Goal: Task Accomplishment & Management: Manage account settings

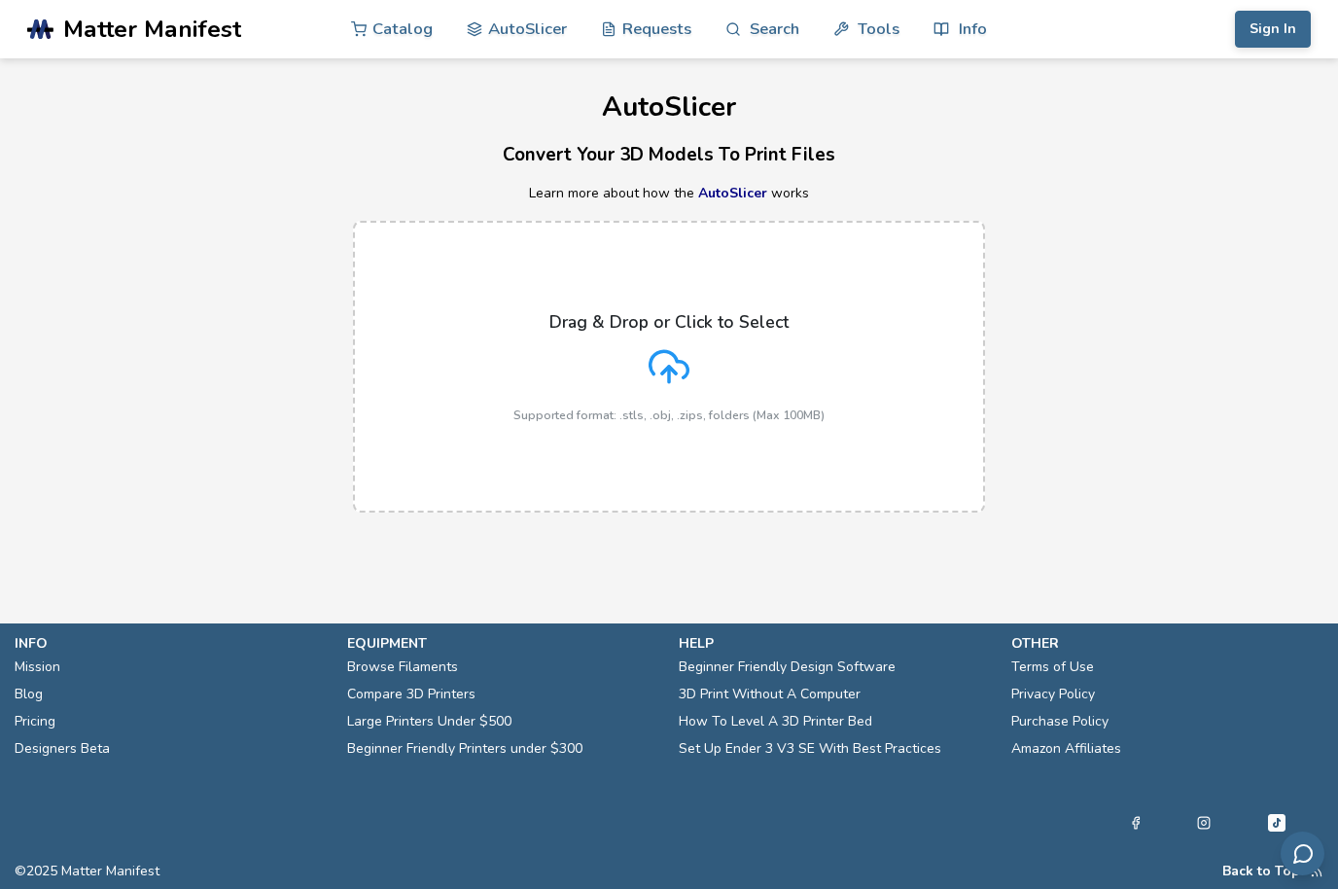
click at [652, 357] on icon at bounding box center [670, 364] width 38 height 26
click at [0, 0] on input "Drag & Drop or Click to Select Supported format: .stls, .obj, .zips, folders (M…" at bounding box center [0, 0] width 0 height 0
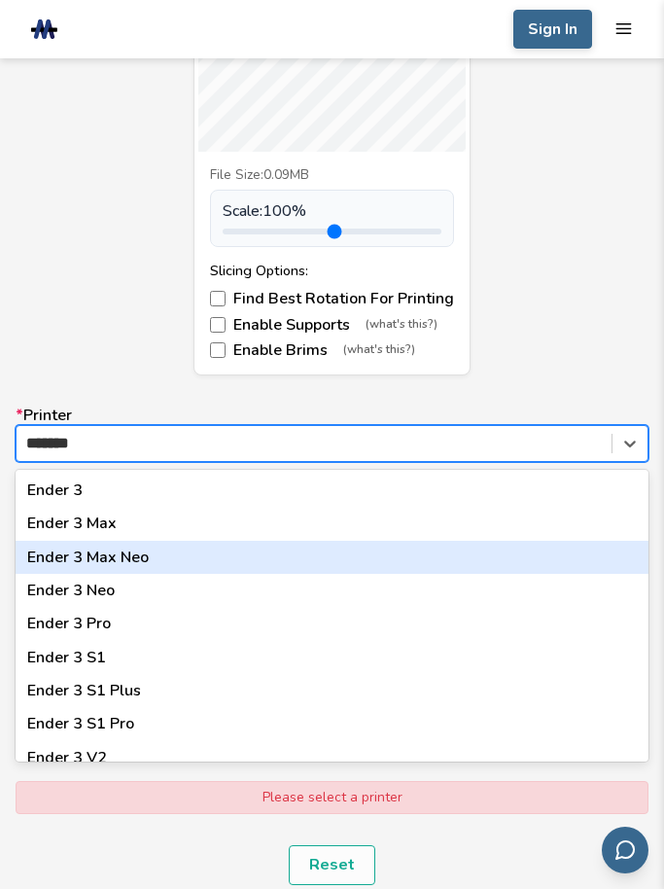
click at [81, 554] on div "Ender 3 Max Neo" at bounding box center [332, 557] width 633 height 33
type input "*******"
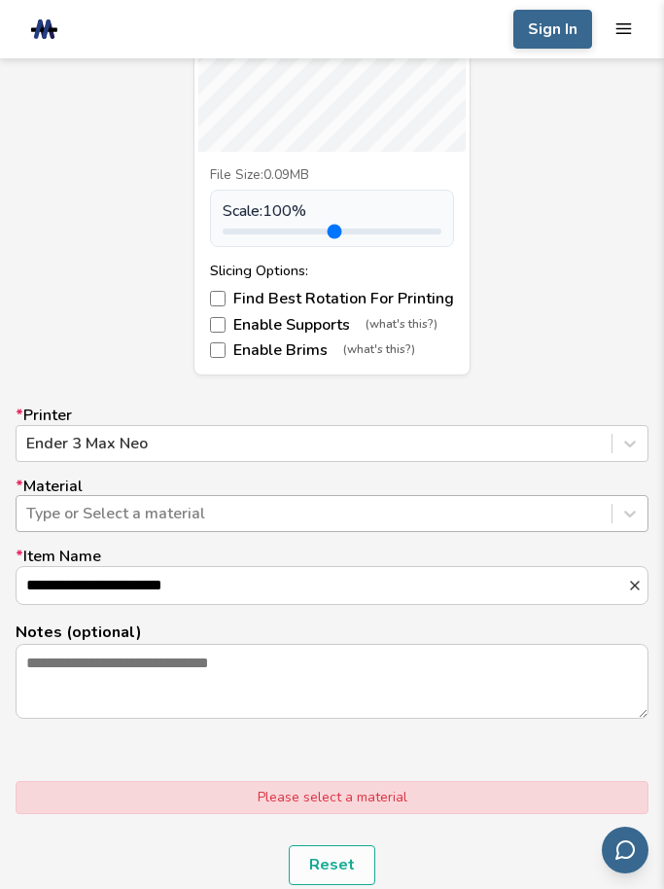
click at [102, 514] on div "Type or Select a material" at bounding box center [314, 514] width 576 height 18
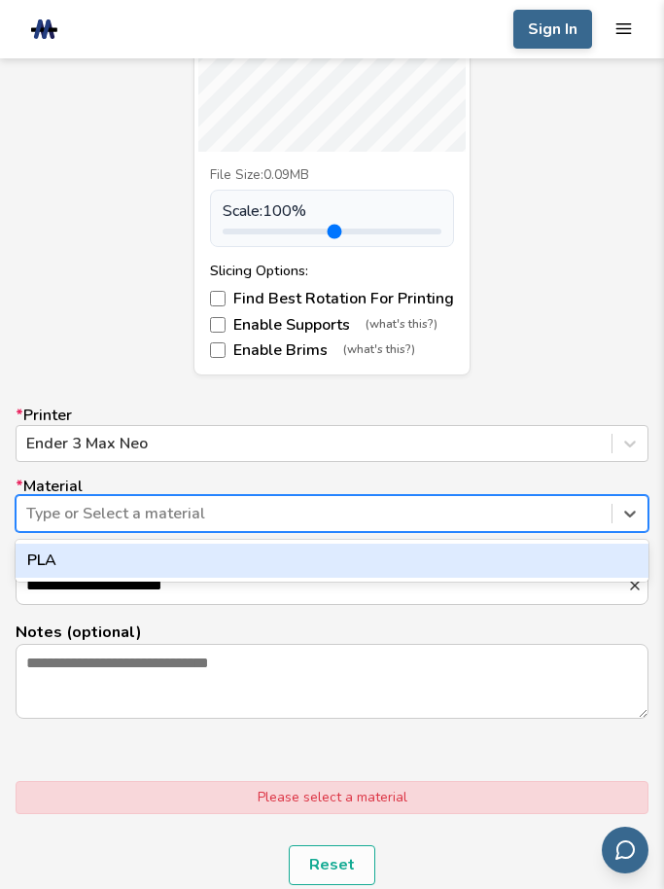
click at [107, 553] on div "PLA" at bounding box center [332, 560] width 633 height 33
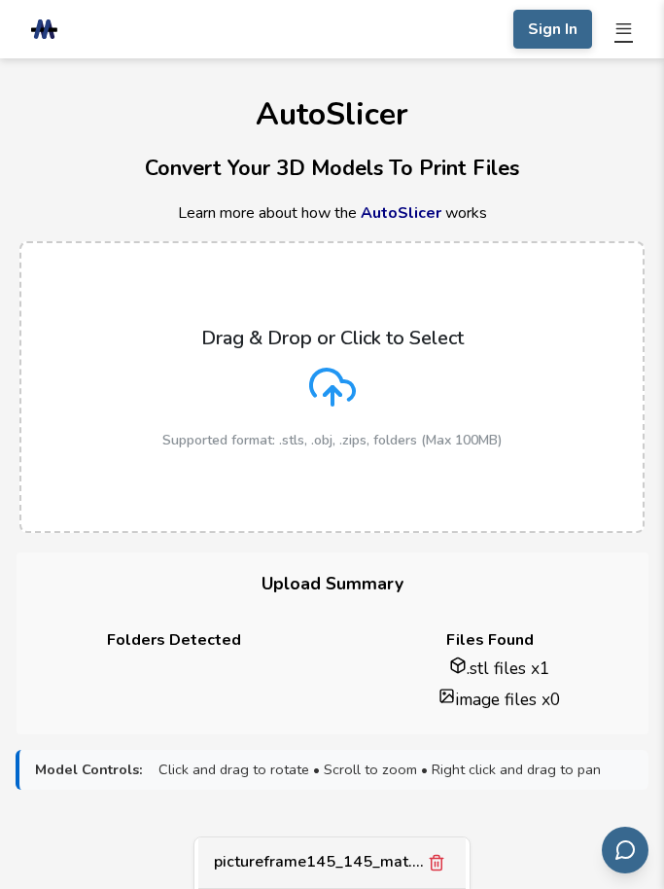
click at [629, 29] on line "mobile navigation menu" at bounding box center [623, 29] width 14 height 0
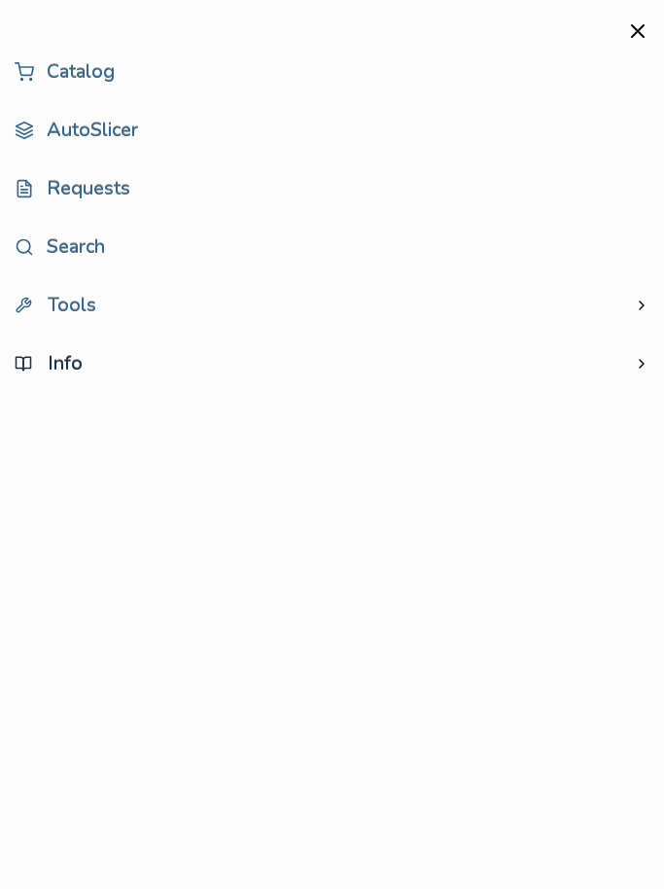
click at [55, 372] on span "Info" at bounding box center [49, 364] width 68 height 18
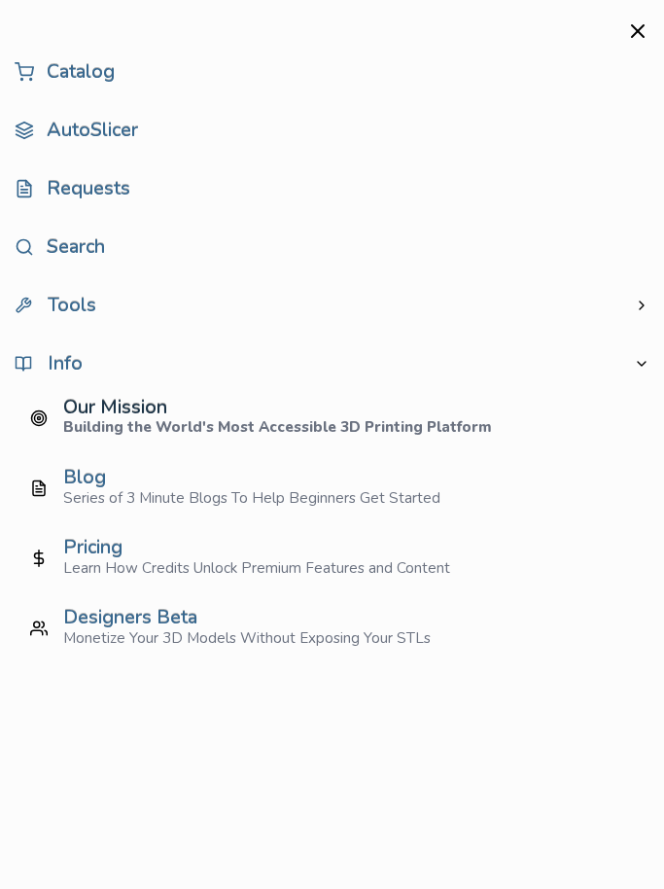
click at [82, 404] on div "Our Mission" at bounding box center [277, 408] width 429 height 18
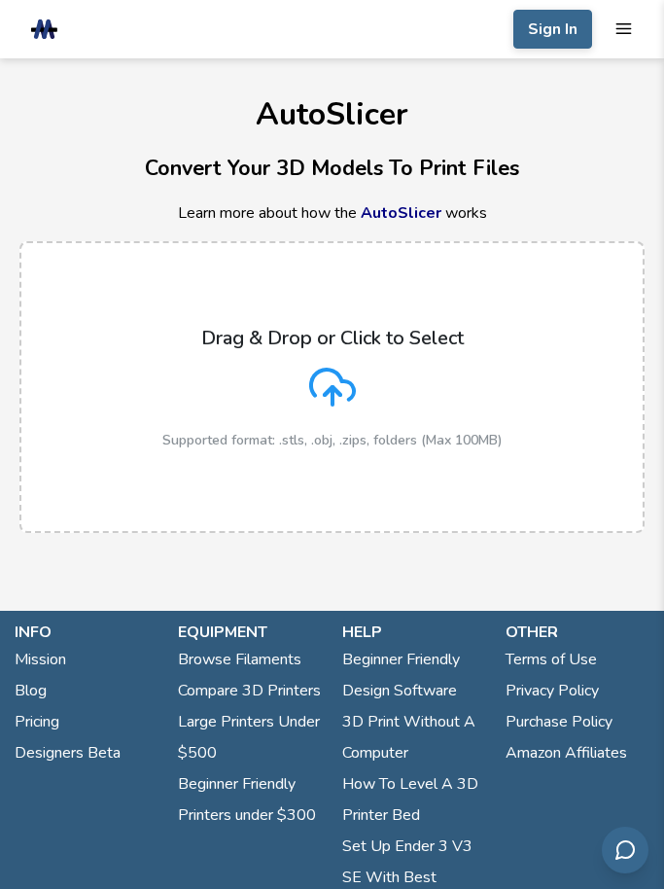
click at [86, 124] on h1 "AutoSlicer" at bounding box center [332, 114] width 664 height 34
click at [406, 213] on link "AutoSlicer" at bounding box center [401, 212] width 81 height 21
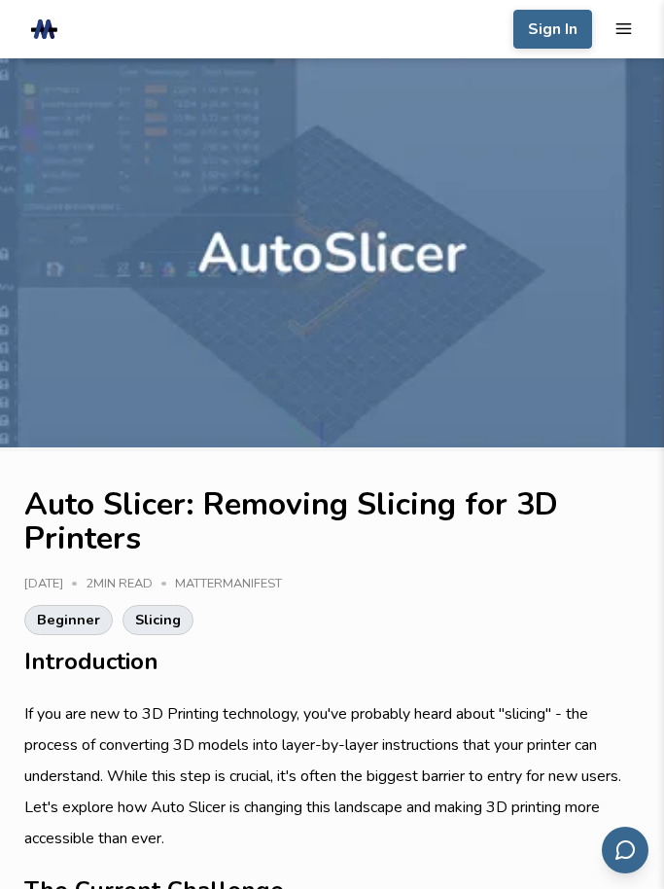
click at [359, 629] on div "Beginner Slicing" at bounding box center [332, 620] width 616 height 30
click at [0, 0] on html ".cls-1, .cls-2, .cls-3 { stroke-width: 0px; } .cls-2 { fill: #1d1e56; } .cls-3 …" at bounding box center [332, 444] width 664 height 889
click at [370, 650] on h2 "Introduction" at bounding box center [332, 662] width 616 height 34
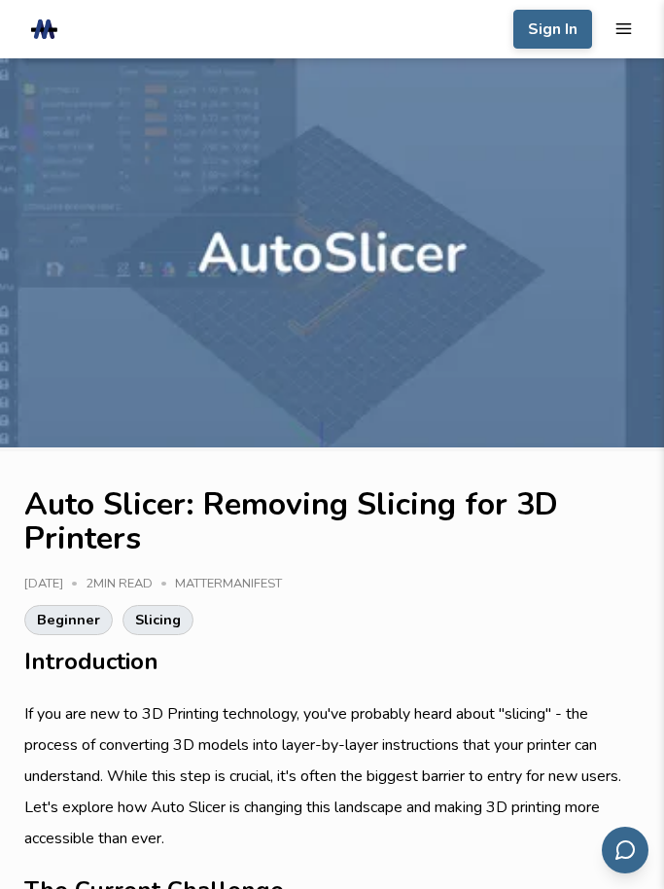
click at [371, 534] on h1 "Auto Slicer: Removing Slicing for 3D Printers" at bounding box center [332, 521] width 616 height 68
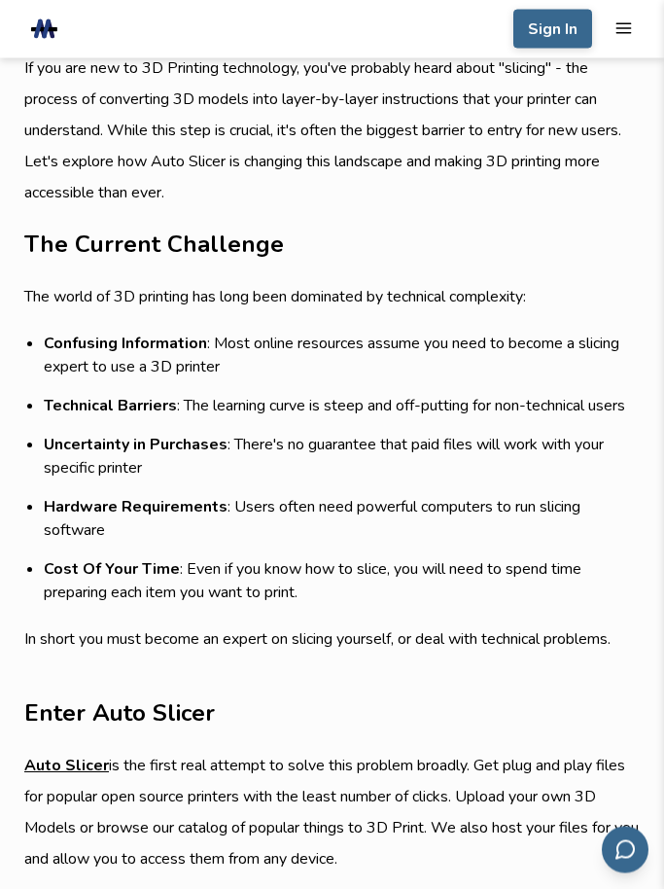
scroll to position [647, 0]
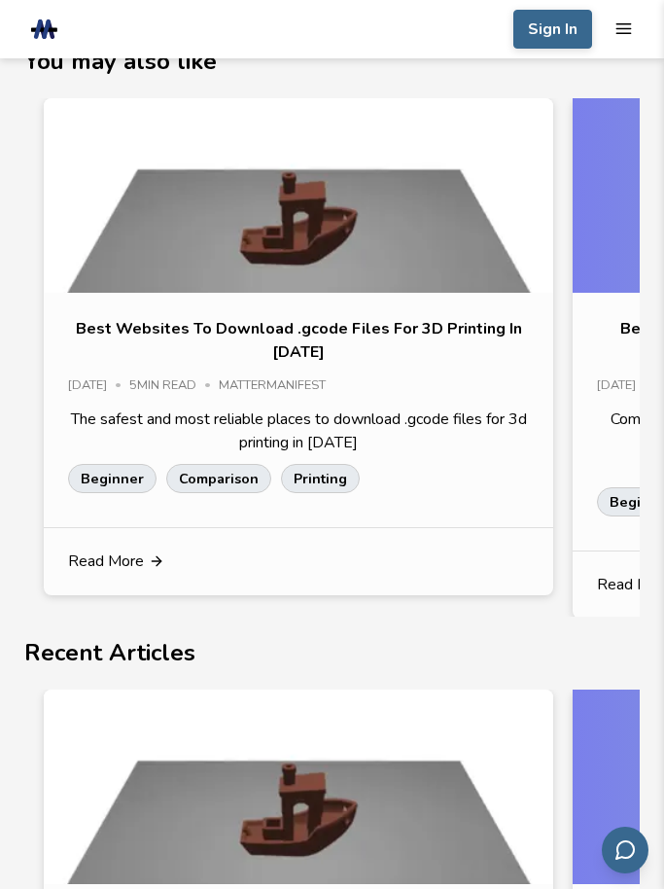
click at [371, 599] on section "Share Link Copy Link Was this helpful to you? You may also like Best Websites T…" at bounding box center [332, 510] width 664 height 1543
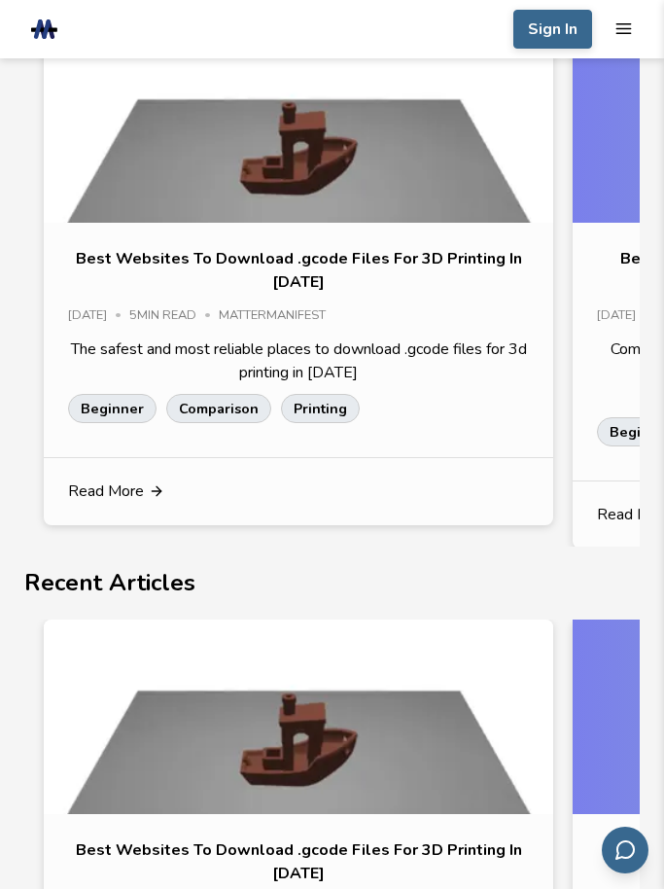
click at [371, 600] on h2 "Recent Articles" at bounding box center [332, 583] width 616 height 34
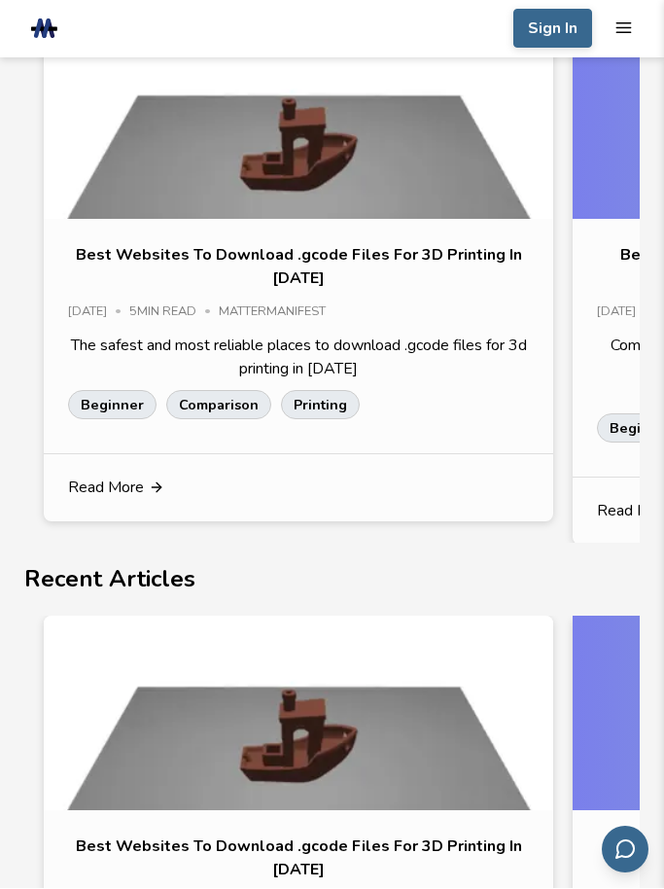
click at [371, 597] on h2 "Recent Articles" at bounding box center [332, 580] width 616 height 34
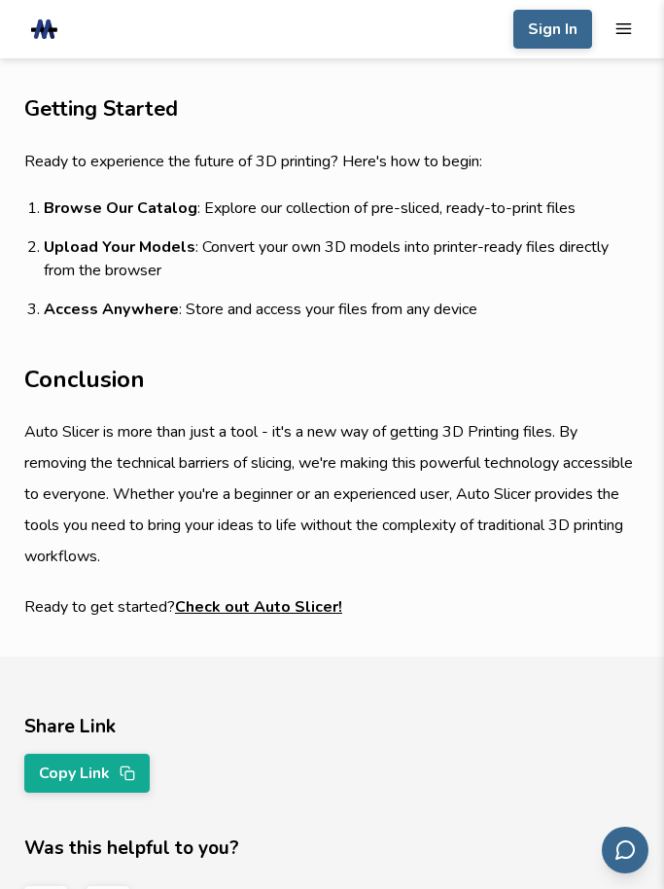
scroll to position [1832, 0]
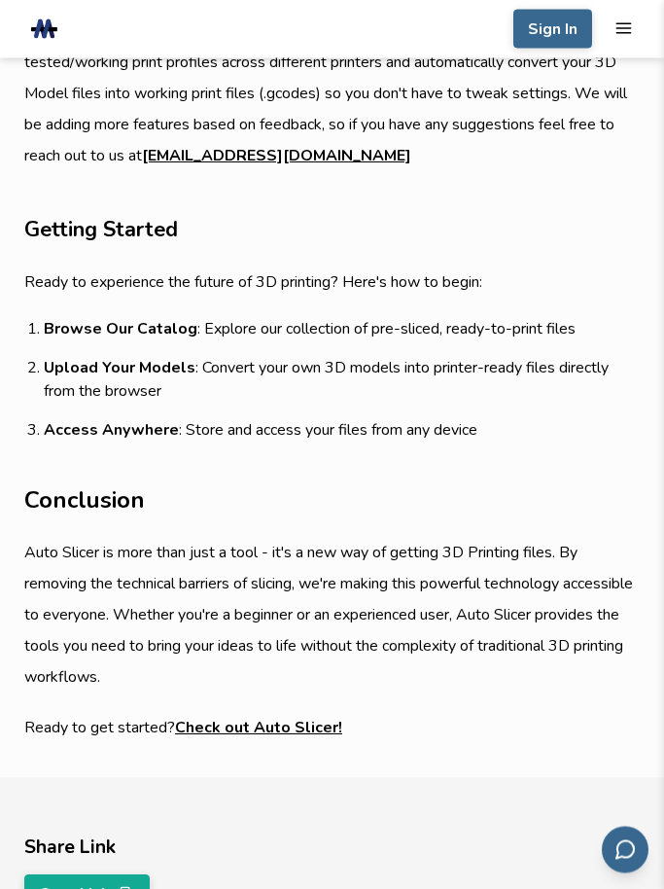
click at [552, 36] on button "Sign In" at bounding box center [552, 29] width 79 height 39
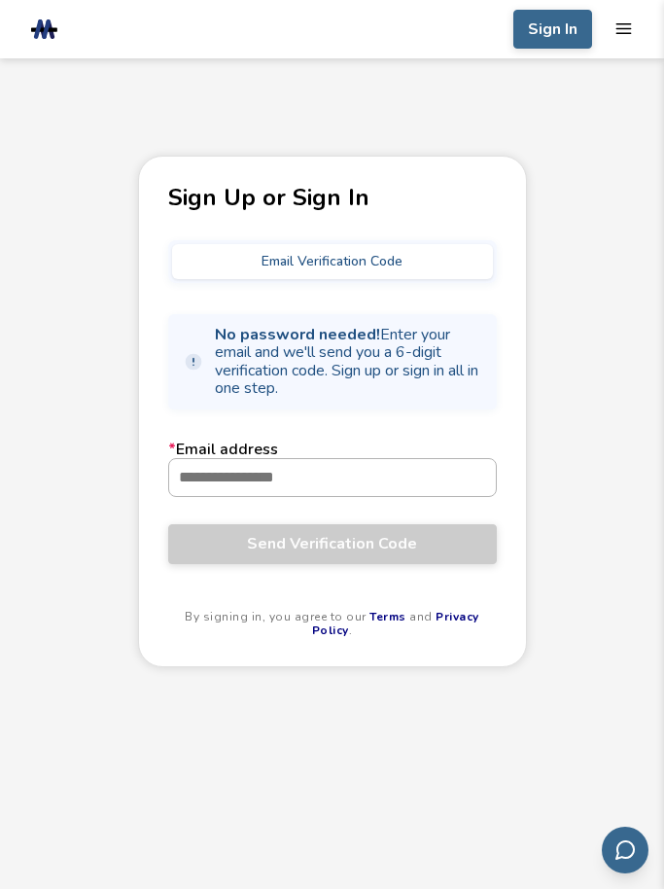
click at [350, 475] on input "* Email address" at bounding box center [332, 477] width 327 height 37
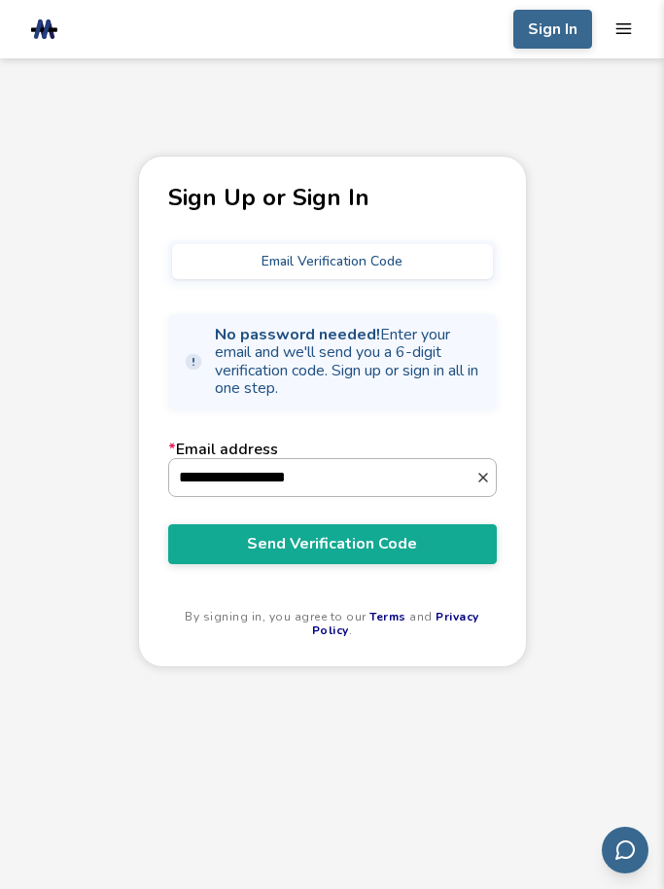
type input "**********"
click at [332, 546] on button "Send Verification Code" at bounding box center [332, 543] width 329 height 39
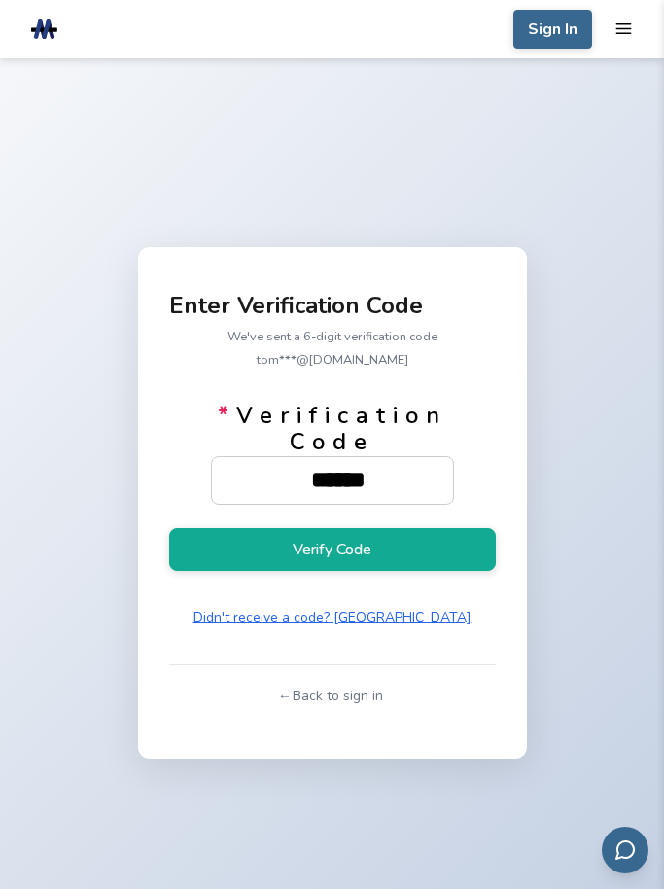
type input "******"
click at [332, 571] on button "Verify Code" at bounding box center [332, 549] width 327 height 43
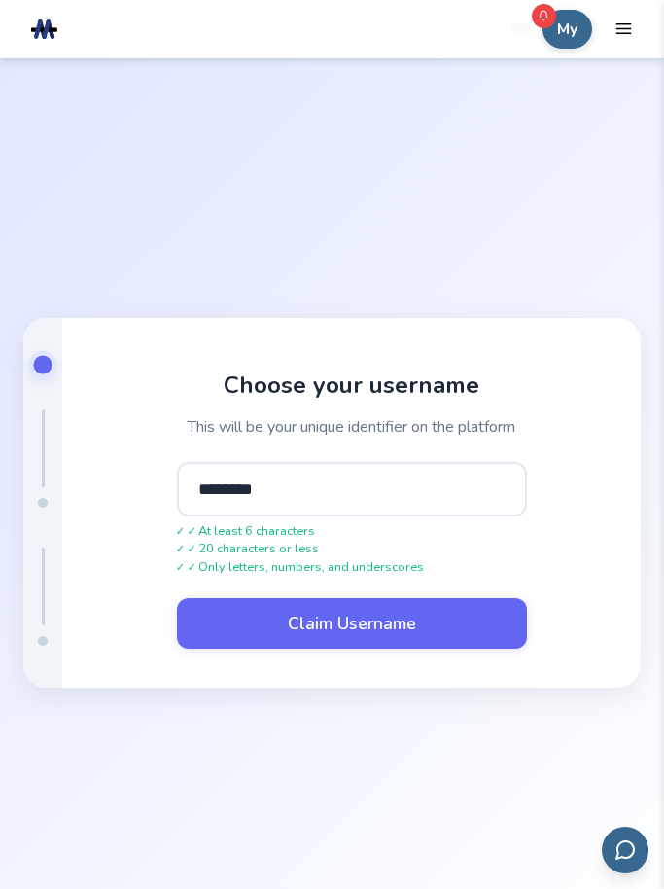
type input "********"
click at [331, 489] on html ".cls-1, .cls-2, .cls-3 { stroke-width: 0px; } .cls-2 { fill: #1d1e56; } .cls-3 …" at bounding box center [332, 444] width 664 height 889
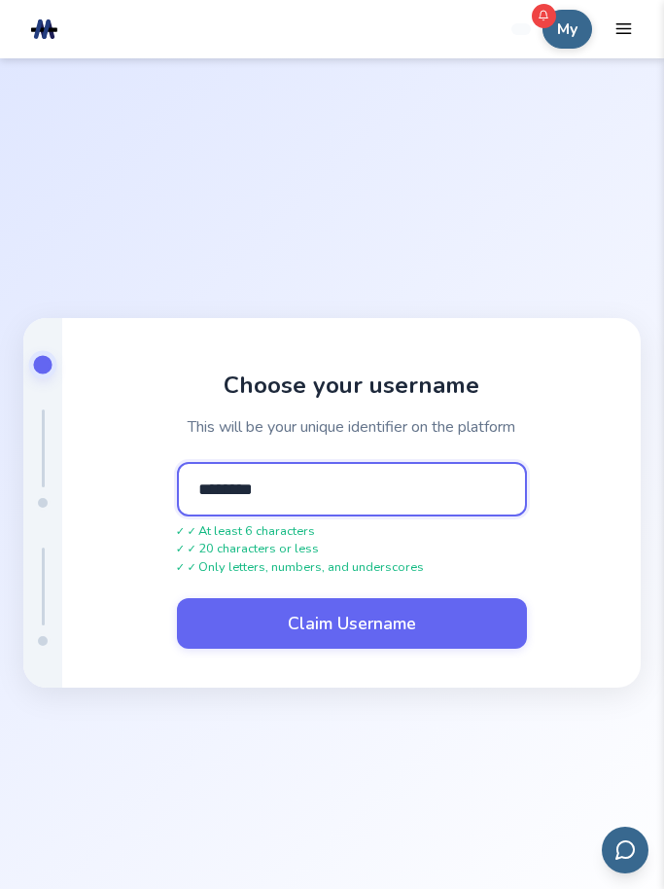
click at [335, 493] on input "********" at bounding box center [352, 489] width 350 height 54
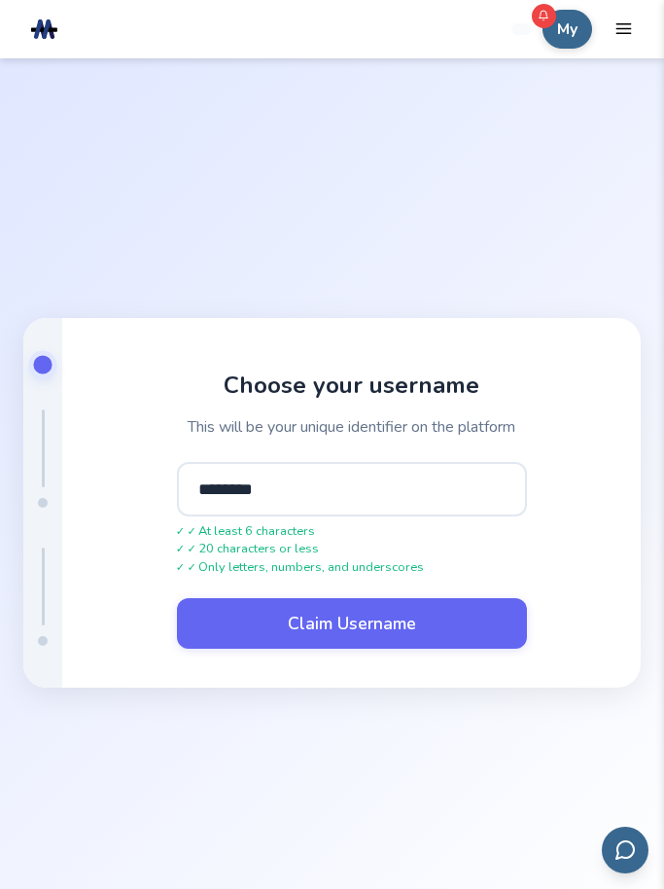
click at [331, 489] on div "Choose your username This will be your unique identifier on the platform ******…" at bounding box center [351, 503] width 579 height 370
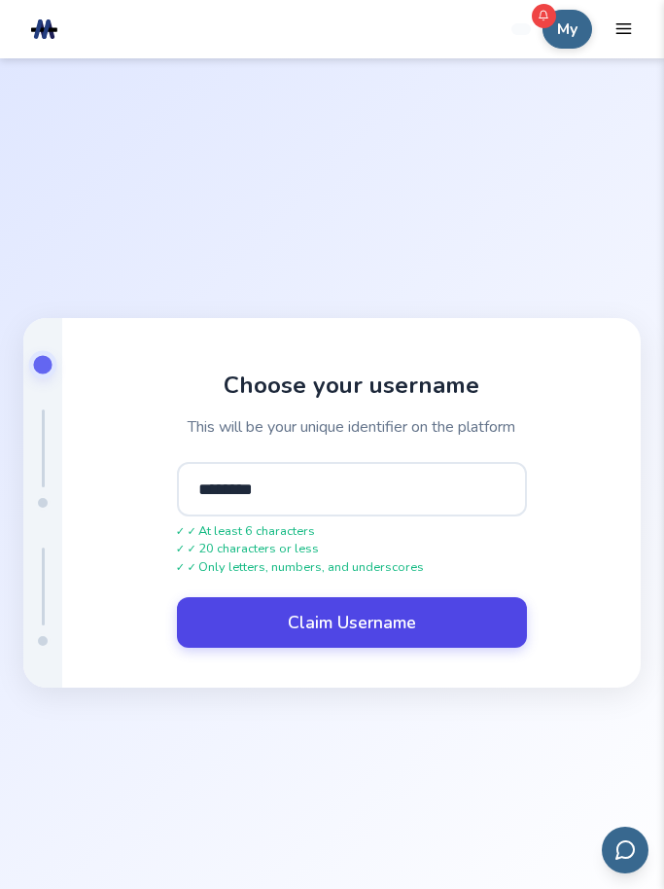
click at [315, 648] on button "Claim Username" at bounding box center [352, 622] width 350 height 51
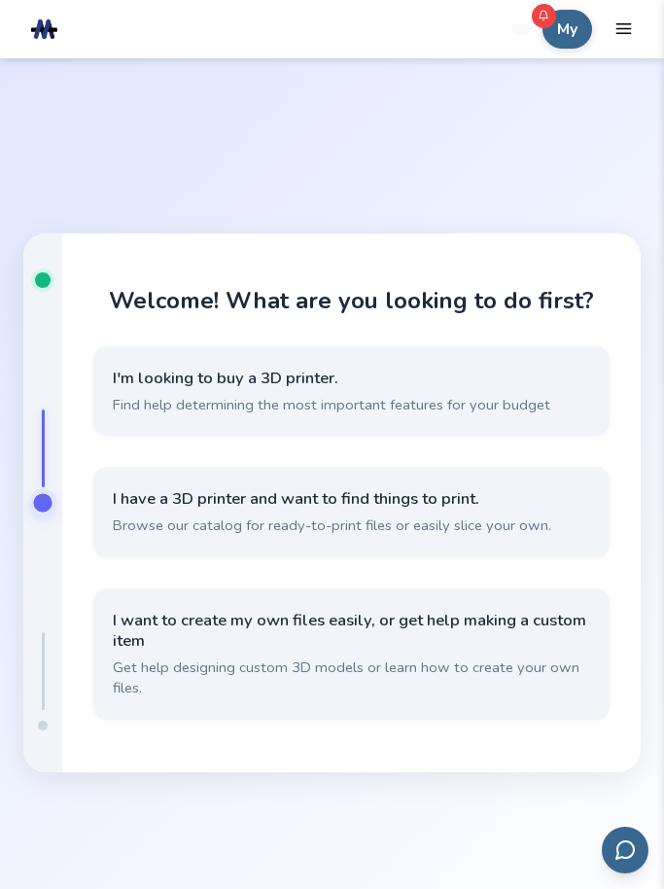
click at [323, 494] on div "I'm looking to buy a 3D printer. Find help determining the most important featu…" at bounding box center [351, 539] width 516 height 387
click at [0, 0] on html ".cls-1, .cls-2, .cls-3 { stroke-width: 0px; } .cls-2 { fill: #1d1e56; } .cls-3 …" at bounding box center [332, 444] width 664 height 889
click at [323, 494] on div "I'm looking to buy a 3D printer. Find help determining the most important featu…" at bounding box center [351, 539] width 516 height 387
click at [215, 500] on div "I'm looking to buy a 3D printer. Find help determining the most important featu…" at bounding box center [351, 539] width 516 height 387
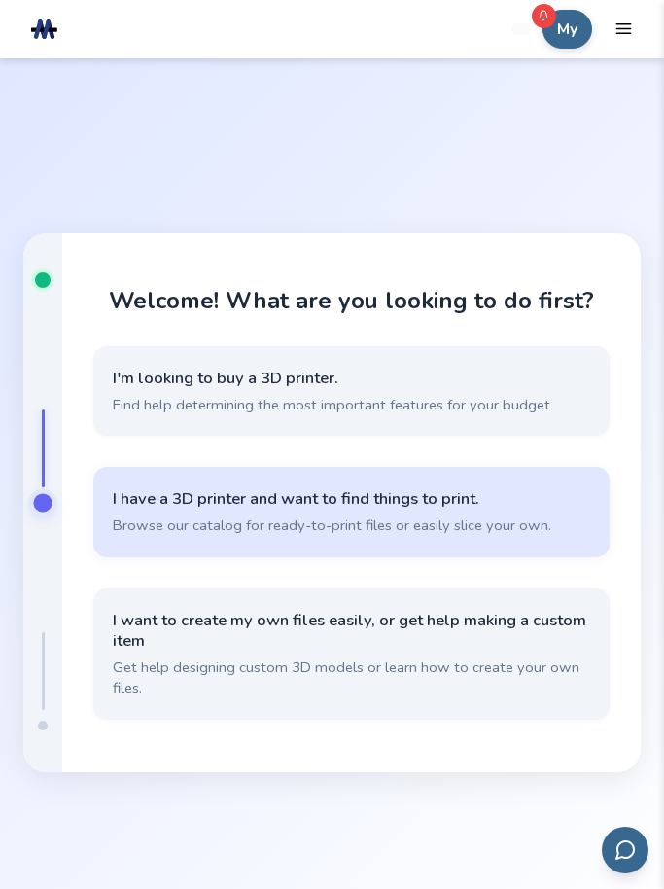
click at [200, 510] on span "I have a 3D printer and want to find things to print." at bounding box center [351, 498] width 477 height 21
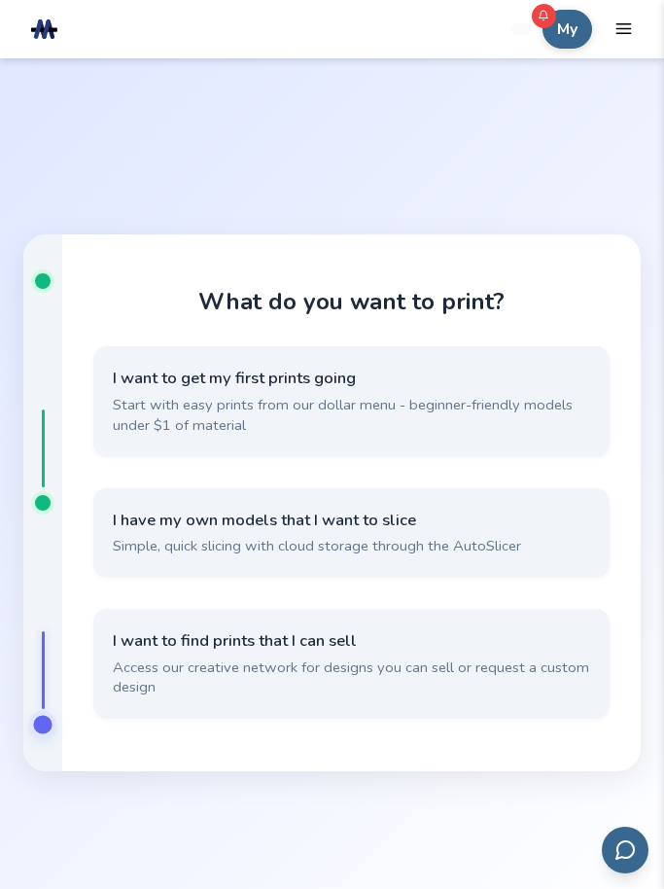
click at [84, 652] on div "What do you want to print? I want to get my first prints going Start with easy …" at bounding box center [351, 503] width 579 height 538
click at [0, 0] on html ".cls-1, .cls-2, .cls-3 { stroke-width: 0px; } .cls-2 { fill: #1d1e56; } .cls-3 …" at bounding box center [332, 444] width 664 height 889
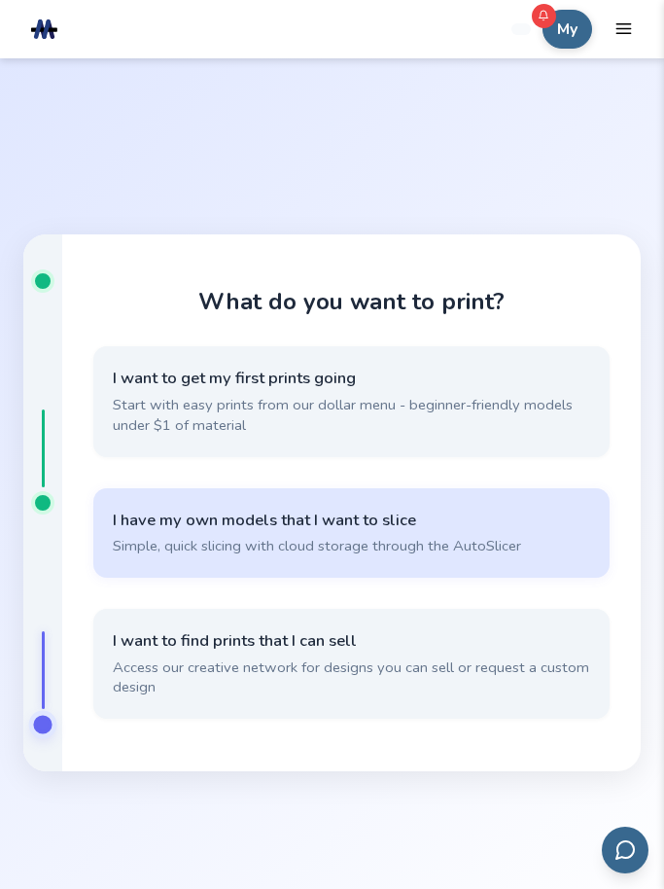
click at [166, 531] on span "I have my own models that I want to slice" at bounding box center [351, 520] width 477 height 21
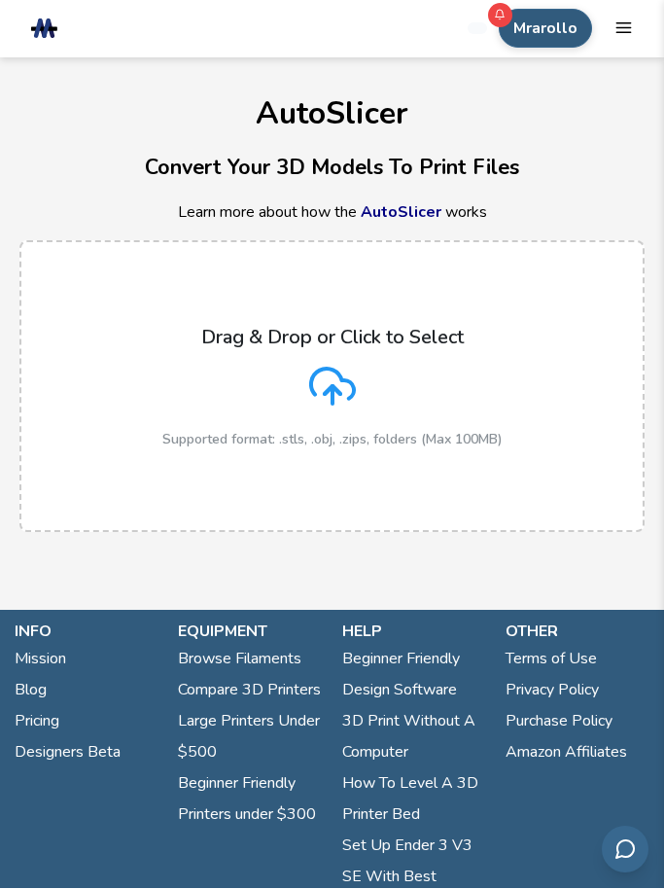
click at [541, 29] on button "Mrarollo" at bounding box center [545, 29] width 93 height 39
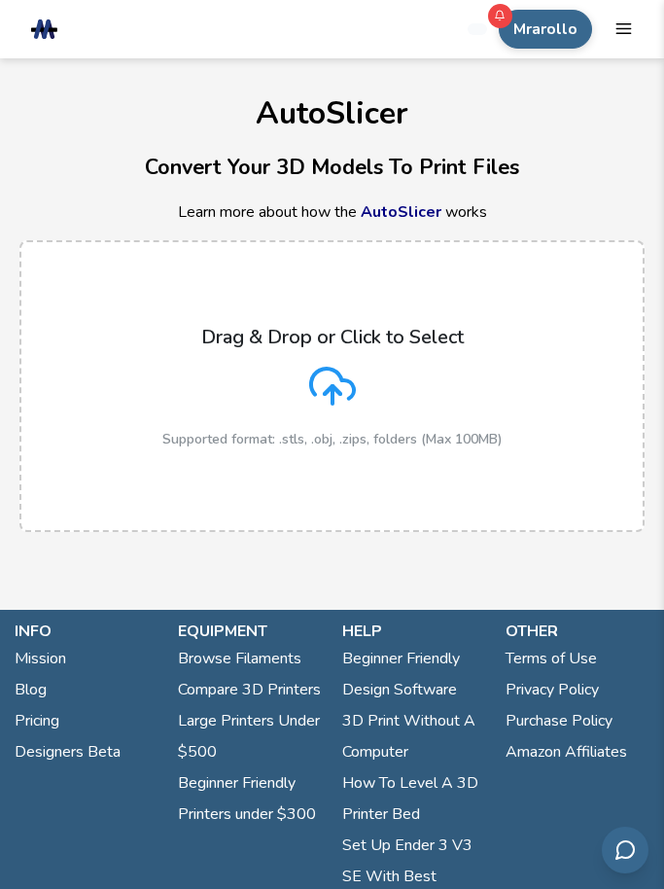
click at [111, 165] on h3 "Convert Your 3D Models To Print Files" at bounding box center [332, 168] width 664 height 34
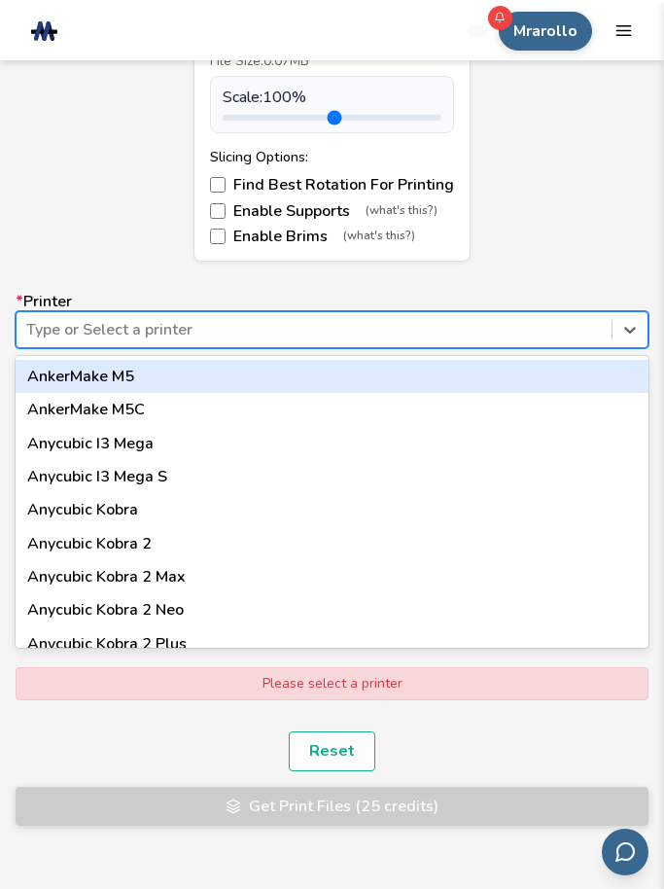
scroll to position [1118, 0]
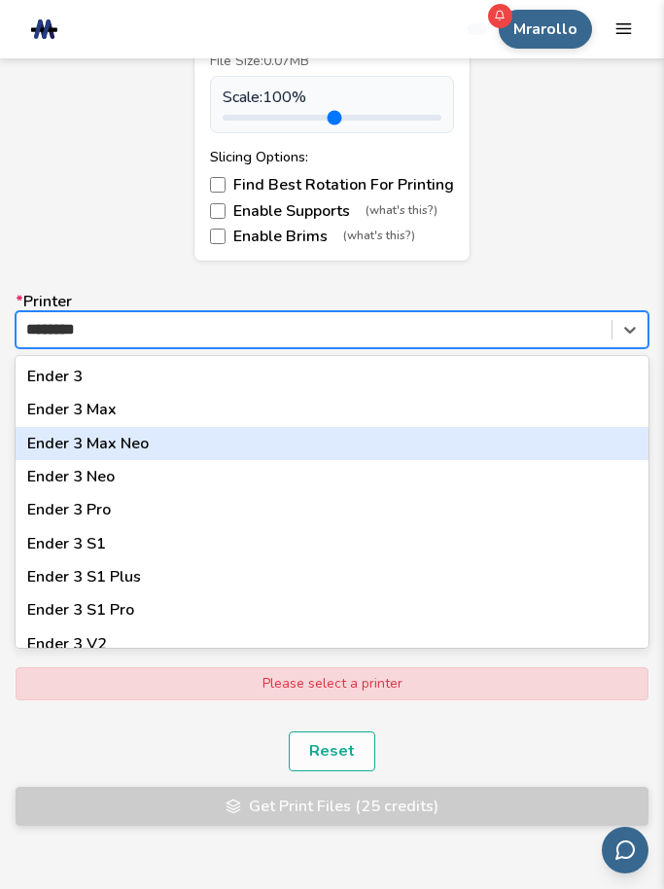
click at [154, 440] on div "Ender 3 Max Neo" at bounding box center [332, 443] width 633 height 33
type input "*******"
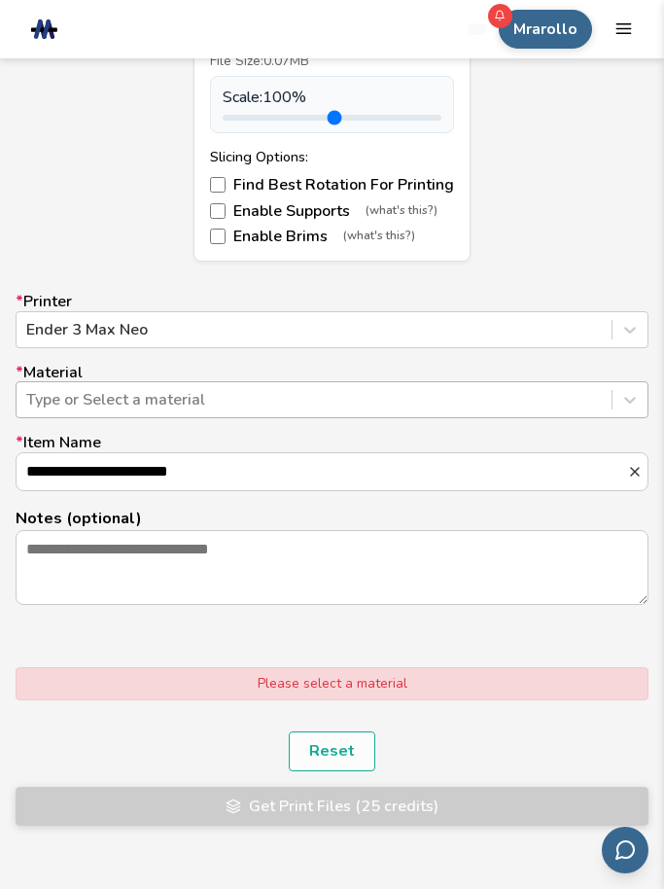
click at [158, 397] on div "Type or Select a material" at bounding box center [314, 400] width 576 height 18
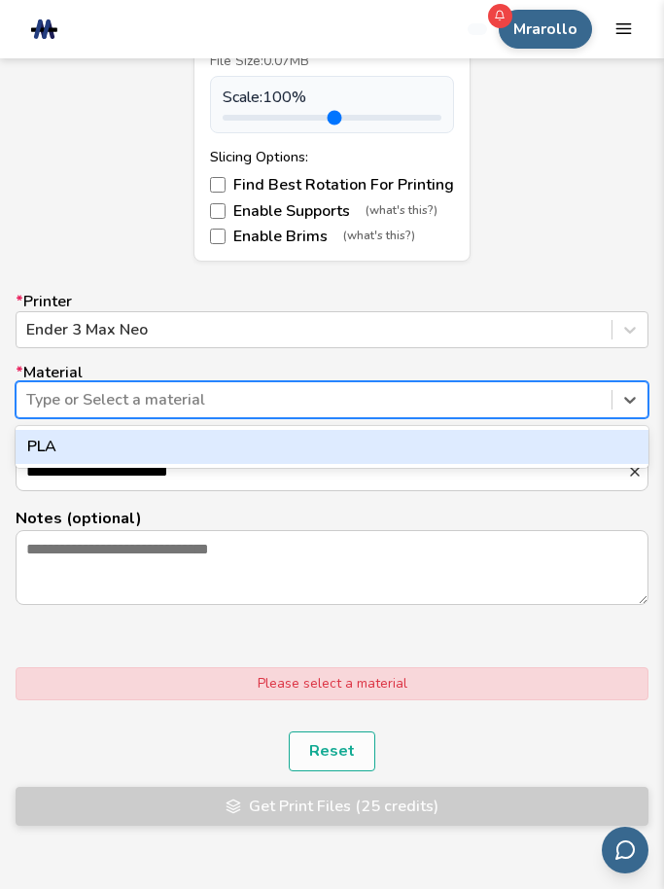
click at [141, 435] on div "PLA" at bounding box center [332, 446] width 633 height 33
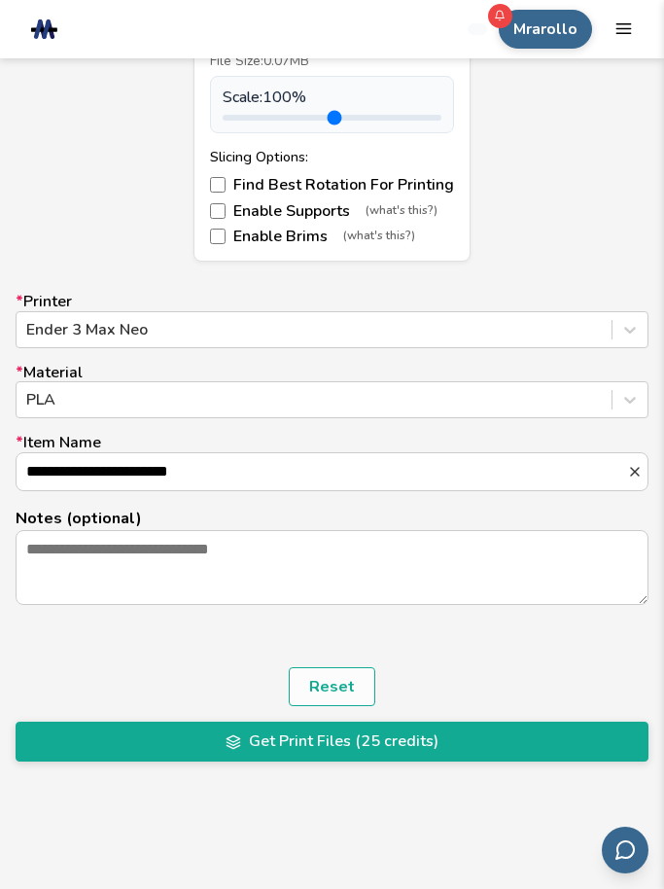
click at [141, 435] on label "**********" at bounding box center [332, 462] width 633 height 57
click at [141, 453] on input "**********" at bounding box center [322, 471] width 611 height 37
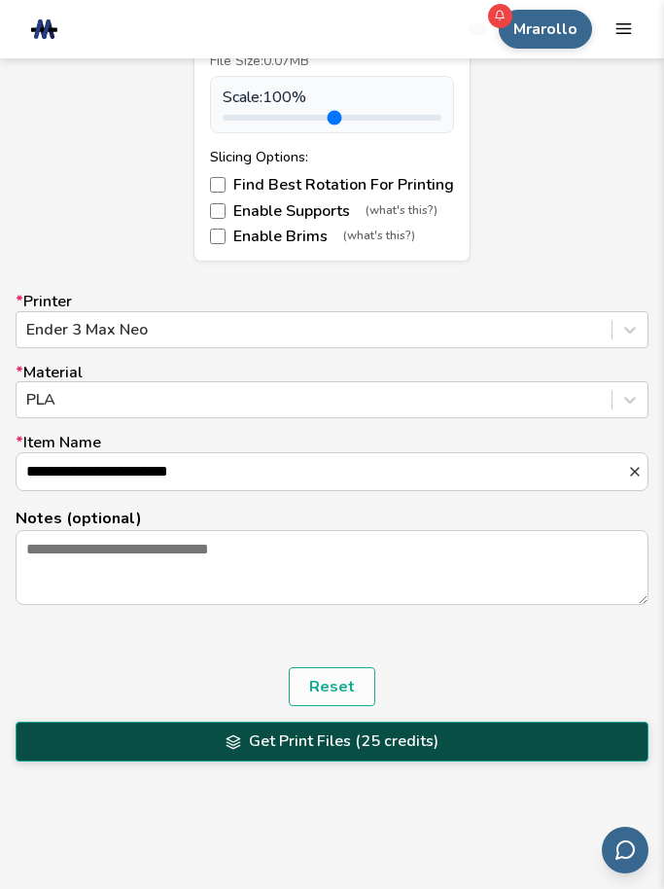
click at [185, 742] on button "Get Print Files (25 credits)" at bounding box center [332, 741] width 633 height 39
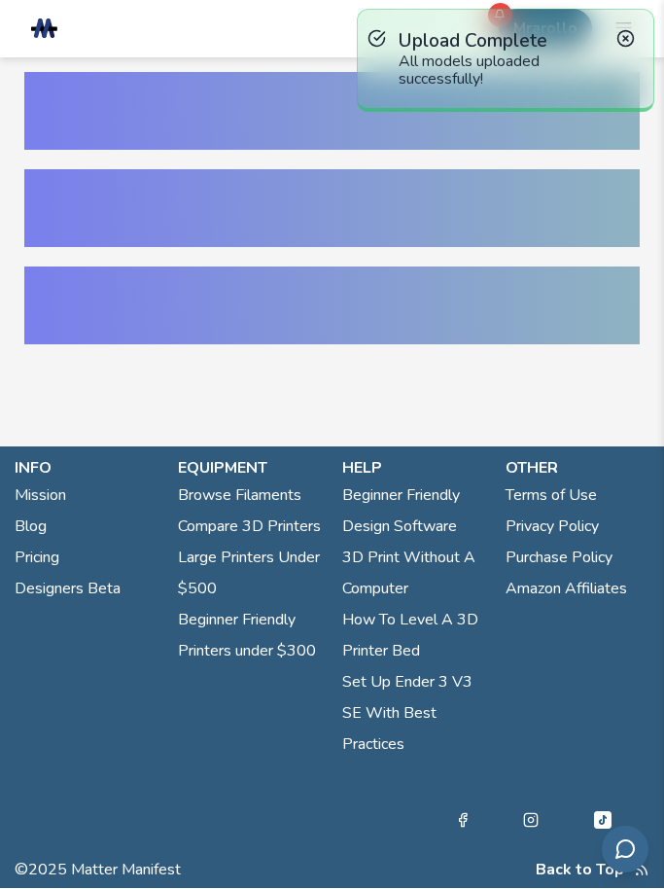
scroll to position [1, 0]
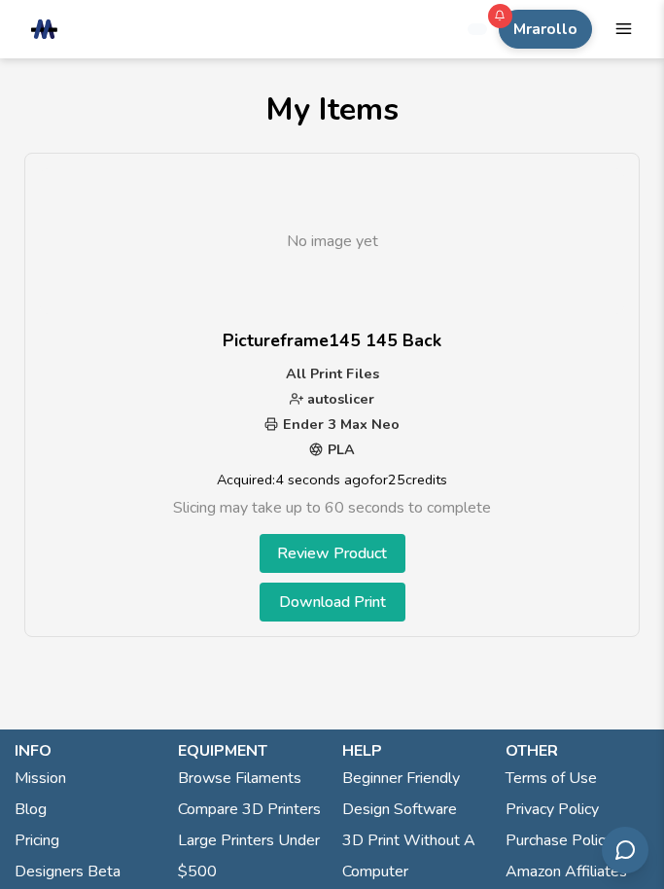
click at [301, 609] on link "Download Print" at bounding box center [333, 601] width 146 height 39
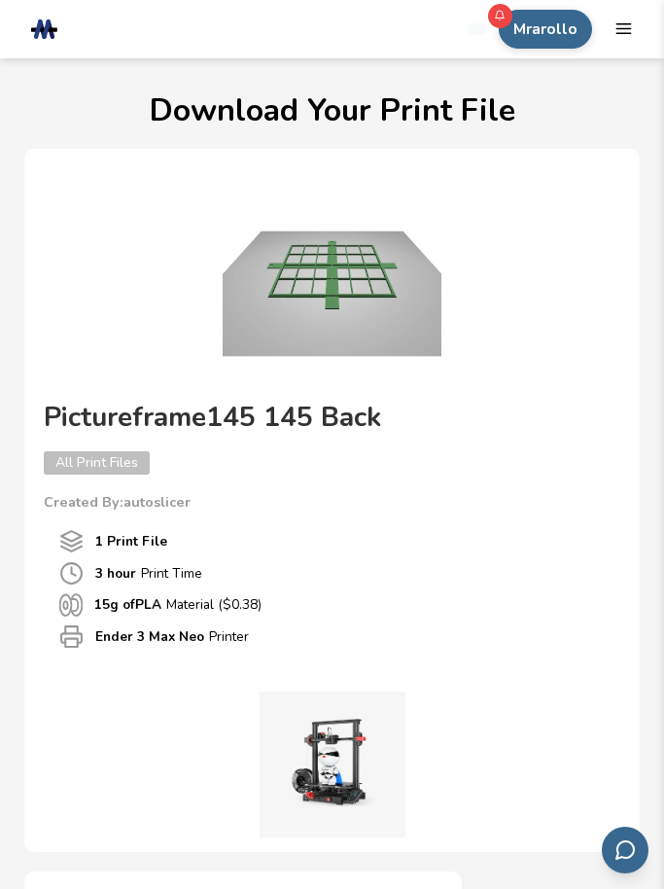
click at [442, 572] on p "3 hour Print Time" at bounding box center [350, 573] width 510 height 23
drag, startPoint x: 442, startPoint y: 572, endPoint x: 93, endPoint y: 746, distance: 390.1
click at [0, 0] on html ".cls-1, .cls-2, .cls-3 { stroke-width: 0px; } .cls-2 { fill: #1d1e56; } .cls-3 …" at bounding box center [332, 444] width 664 height 889
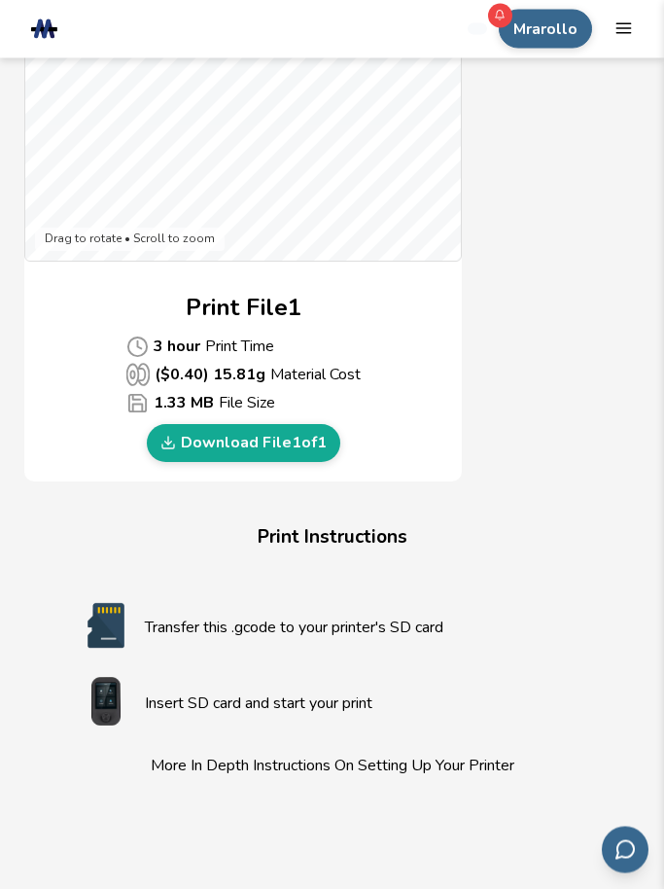
scroll to position [1110, 0]
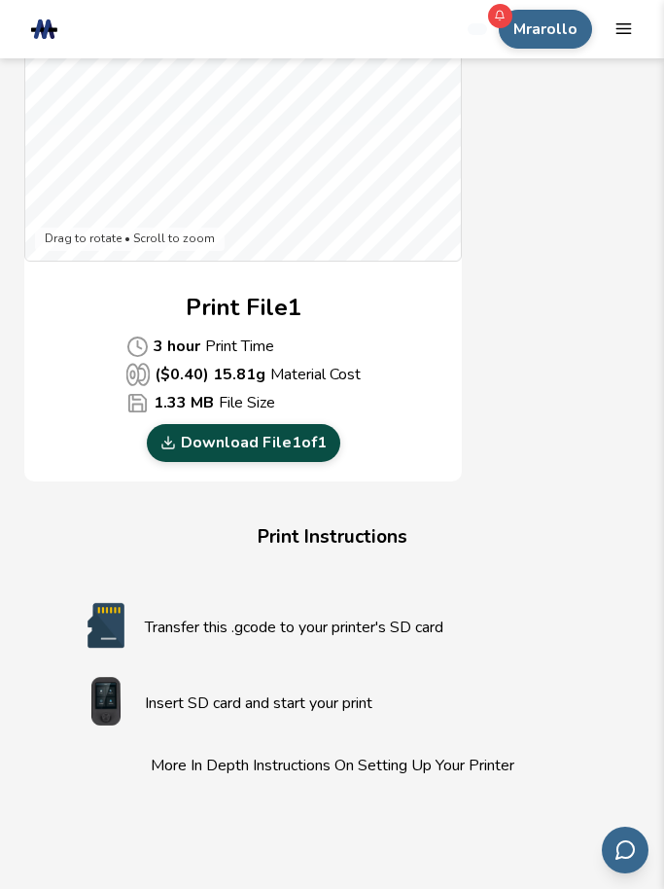
click at [318, 436] on link "Download File 1 of 1" at bounding box center [244, 442] width 194 height 37
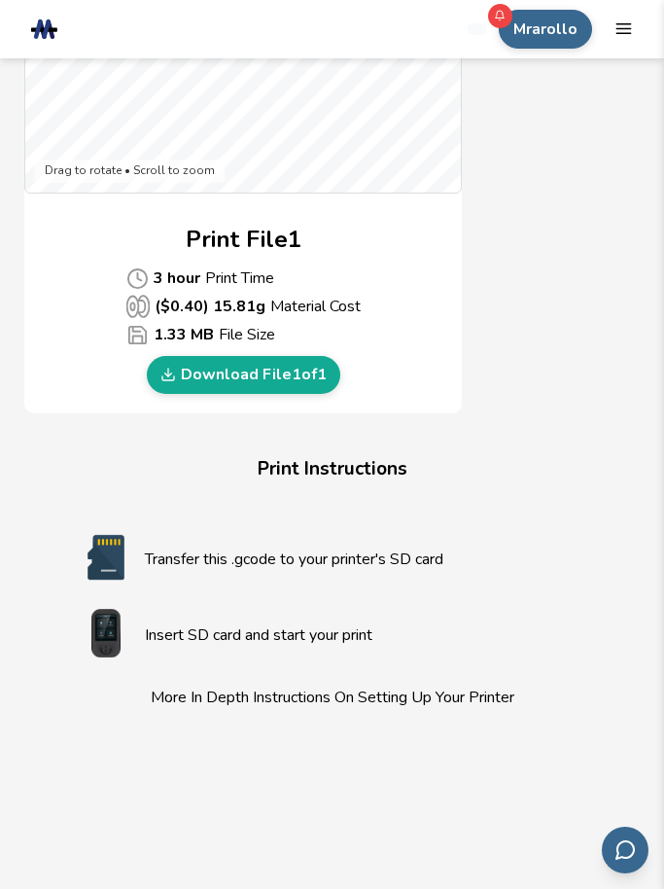
click at [123, 305] on div "Print File 1 3 hour Print Time ($ 0.40 ) 15.81 g Material Cost 1.33 MB File Siz…" at bounding box center [243, 308] width 438 height 171
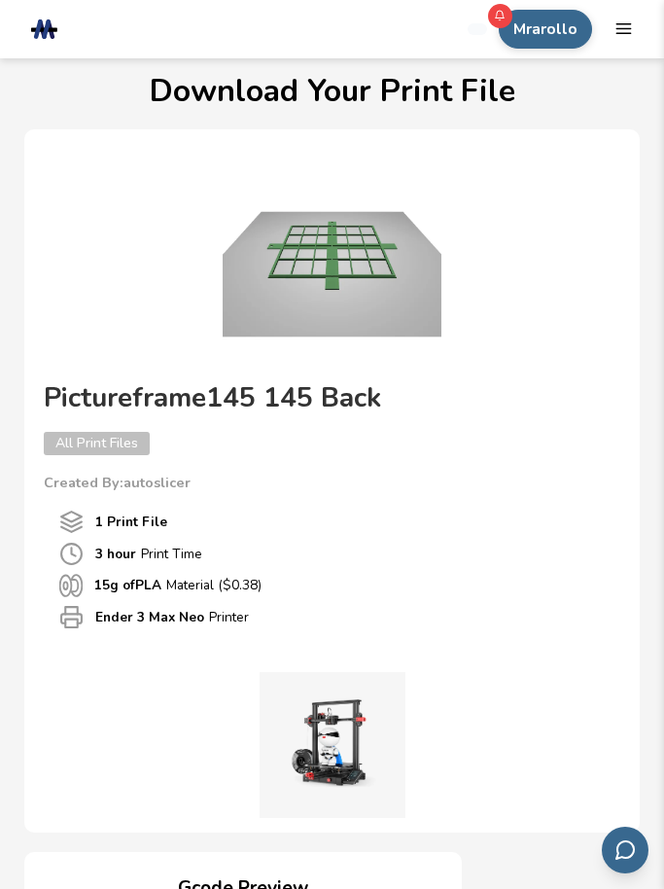
scroll to position [0, 0]
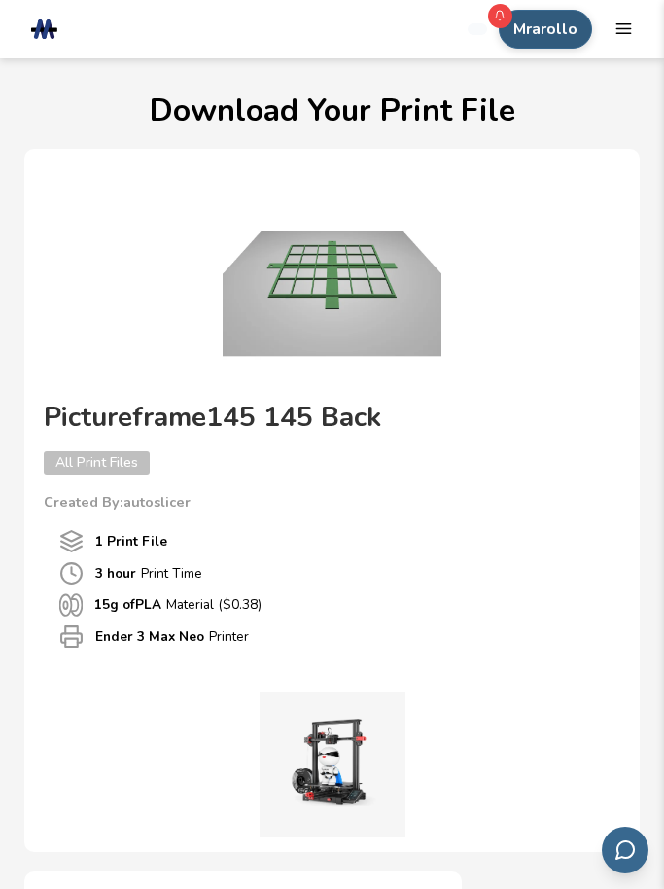
click at [556, 38] on button "Mrarollo" at bounding box center [545, 29] width 93 height 39
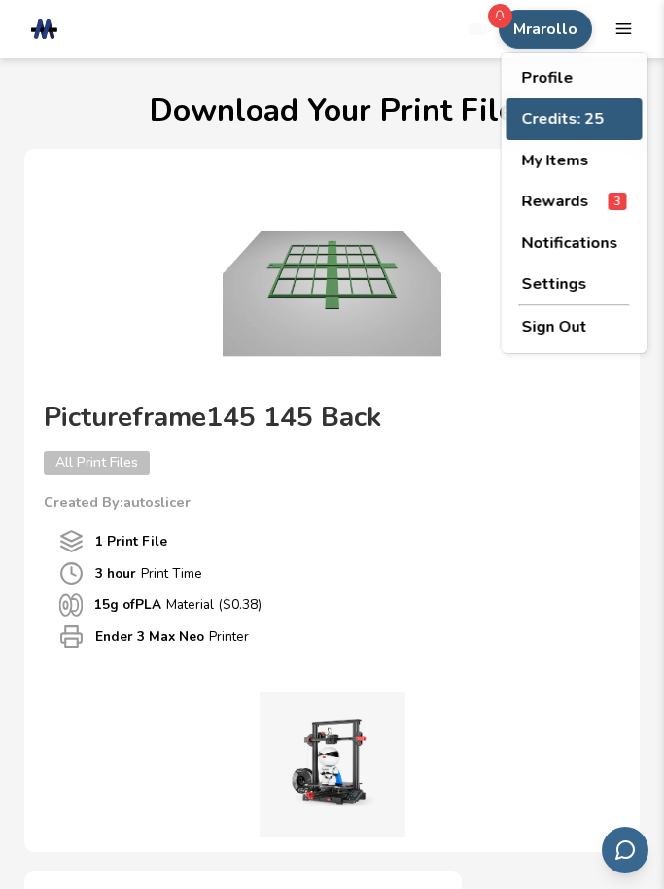
click at [574, 123] on button "Credits: 25" at bounding box center [575, 118] width 136 height 41
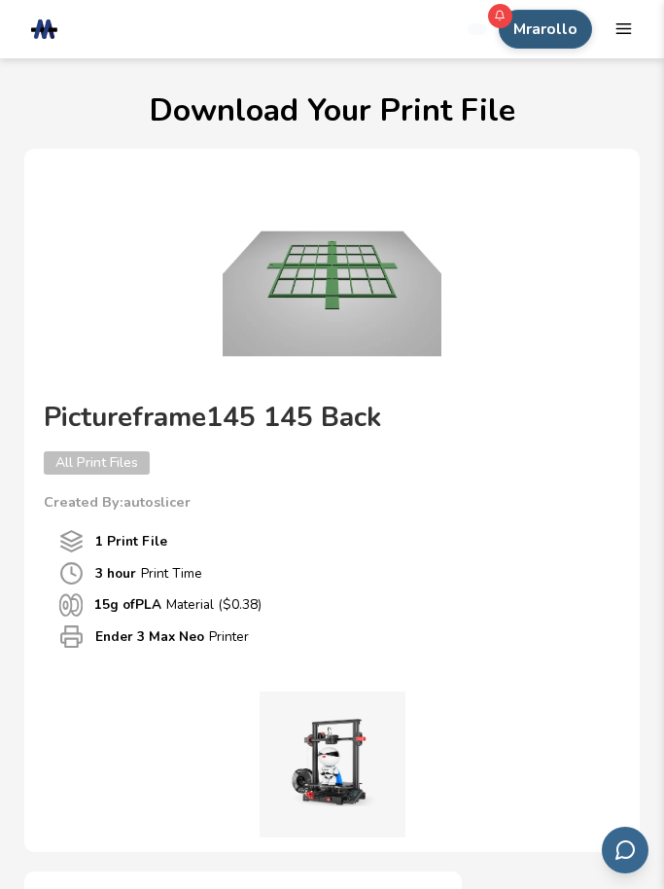
click at [540, 27] on button "Mrarollo" at bounding box center [545, 29] width 93 height 39
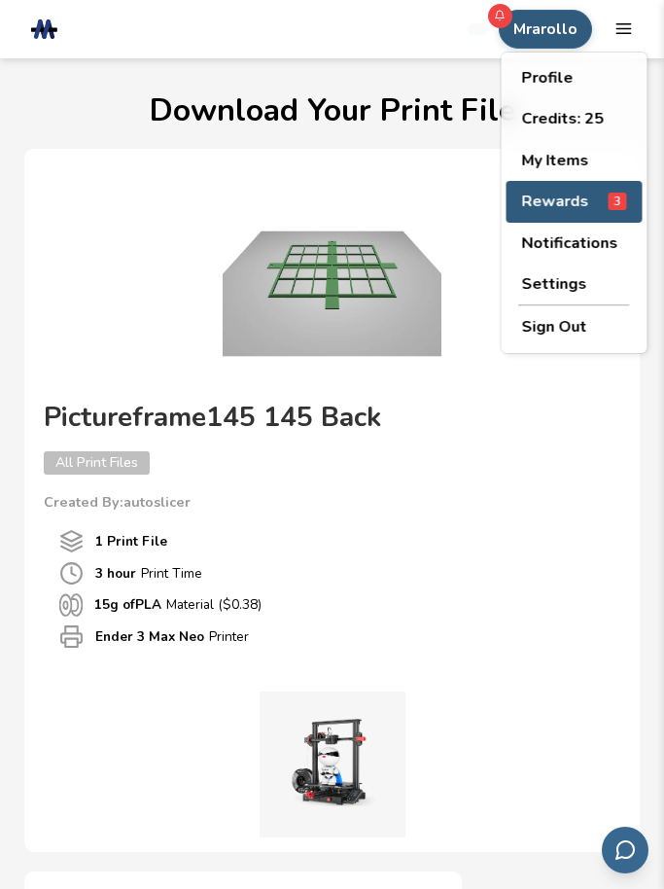
click at [535, 181] on button "Rewards 3" at bounding box center [575, 201] width 136 height 41
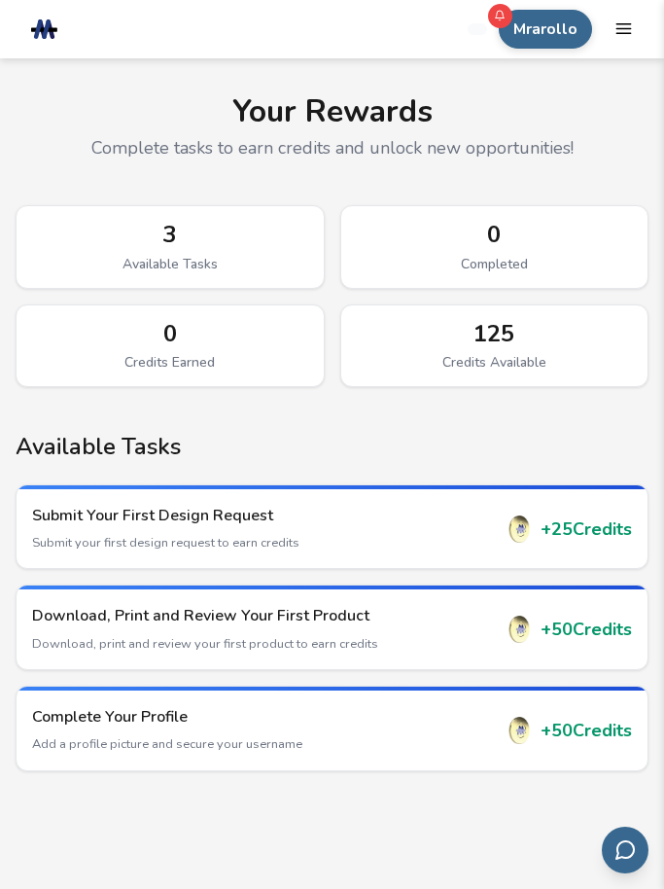
click at [444, 355] on div "Credits Available" at bounding box center [495, 363] width 276 height 16
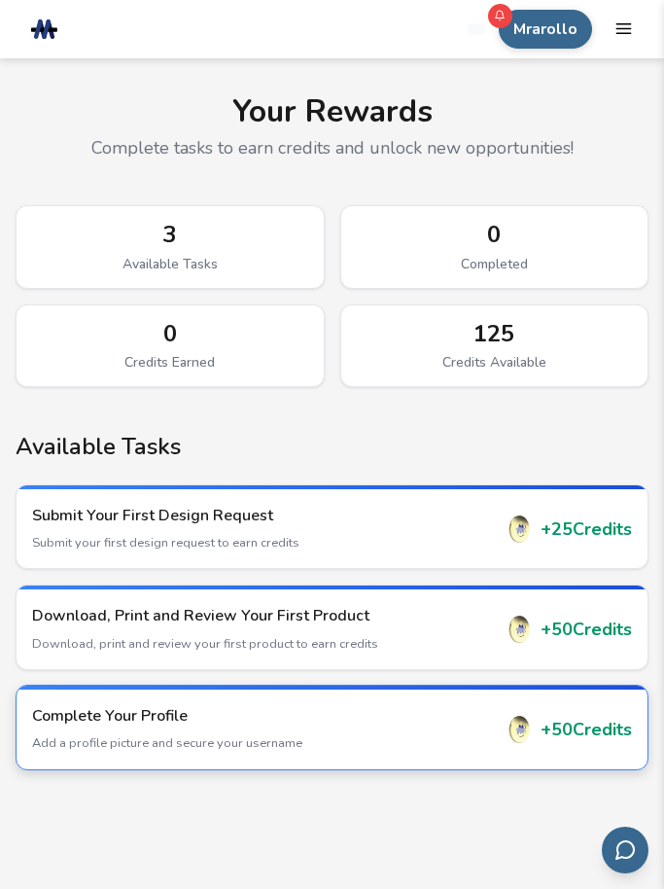
click at [108, 729] on div "Complete Your Profile Add a profile picture and secure your username" at bounding box center [263, 729] width 462 height 49
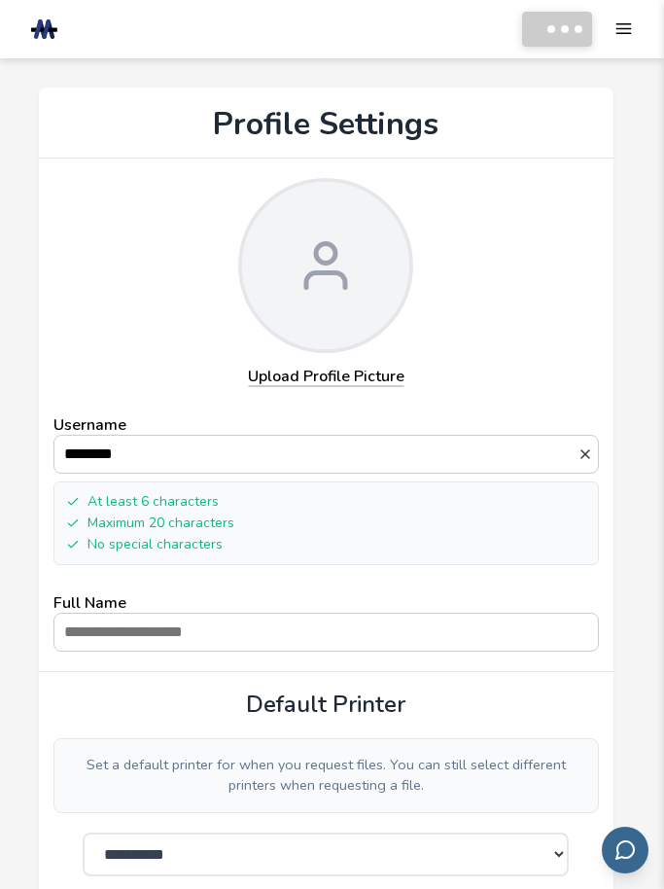
select select "**********"
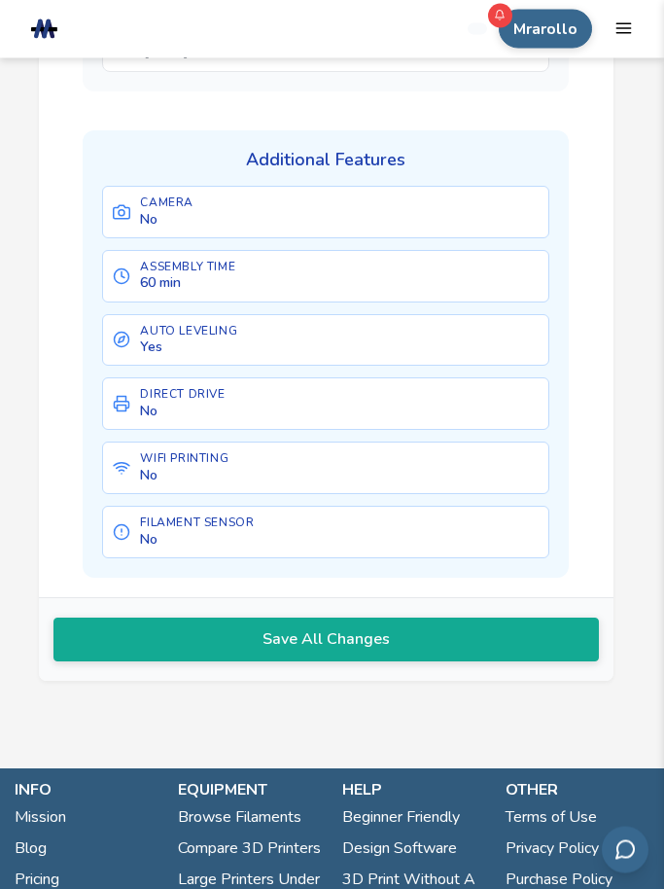
scroll to position [1561, 0]
click at [164, 633] on button "Save All Changes" at bounding box center [326, 638] width 546 height 43
click at [545, 27] on button "Mrarollo" at bounding box center [545, 29] width 93 height 39
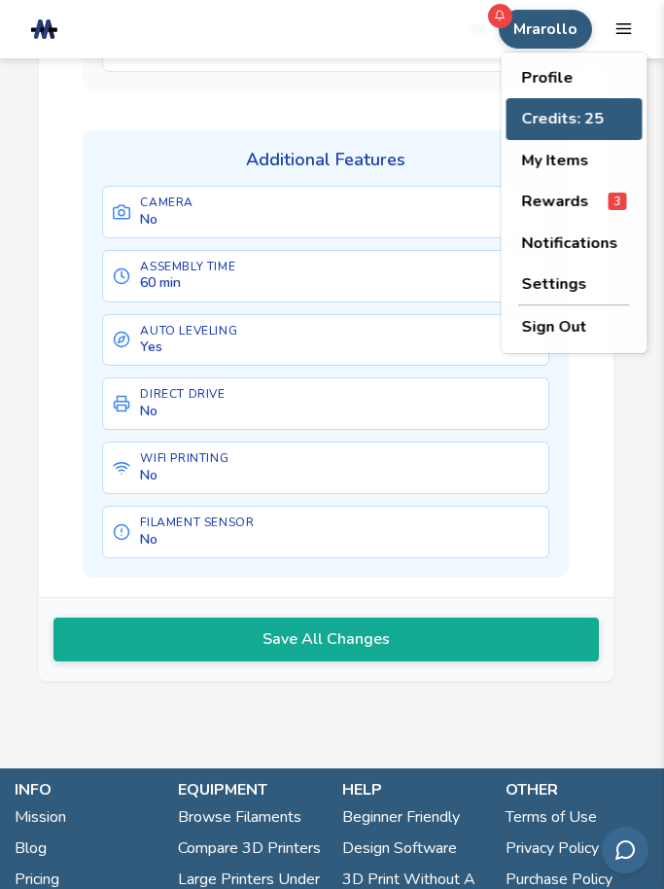
click at [540, 113] on button "Credits: 25" at bounding box center [575, 118] width 136 height 41
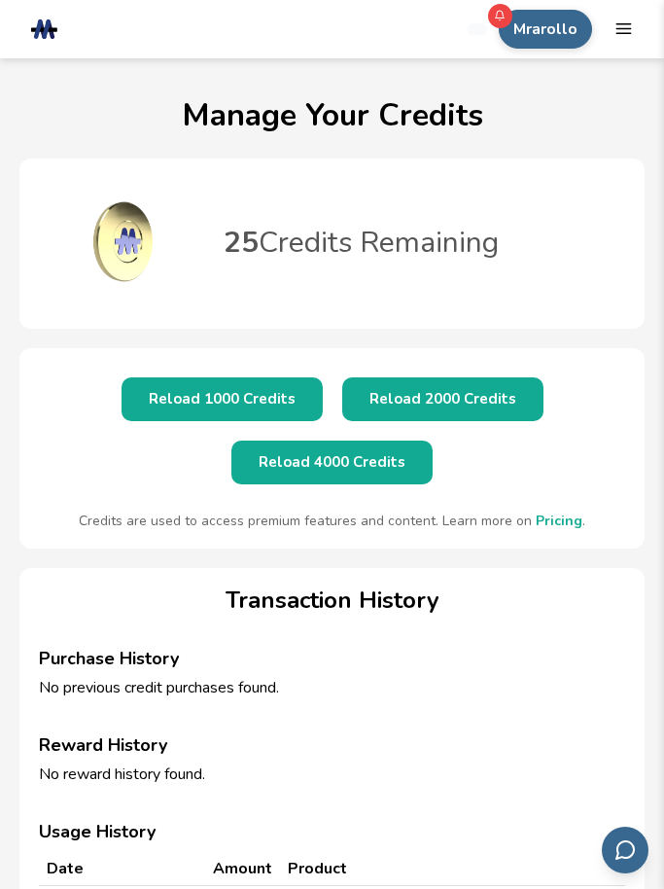
select select "**********"
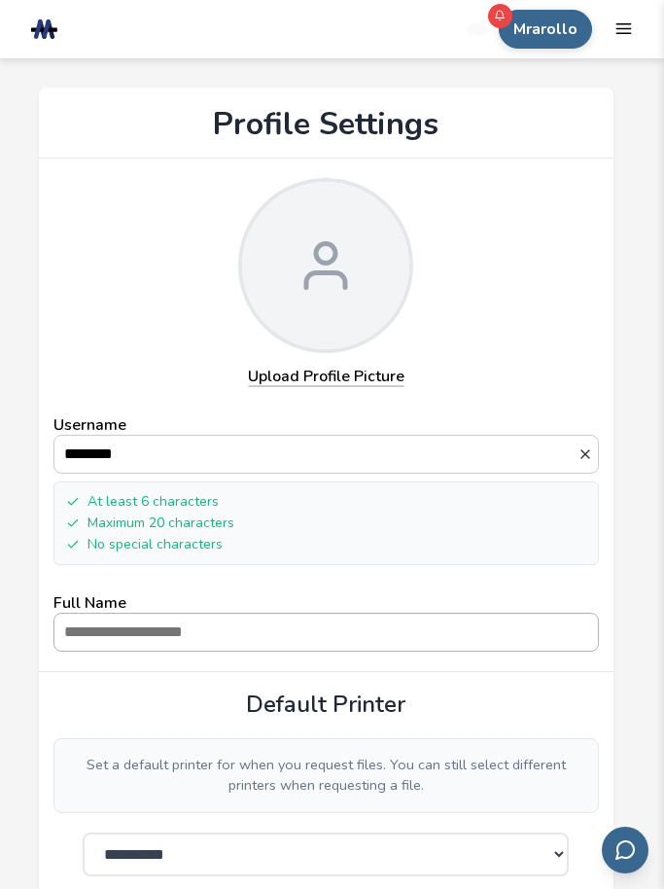
click at [77, 640] on input "Full Name" at bounding box center [326, 632] width 544 height 37
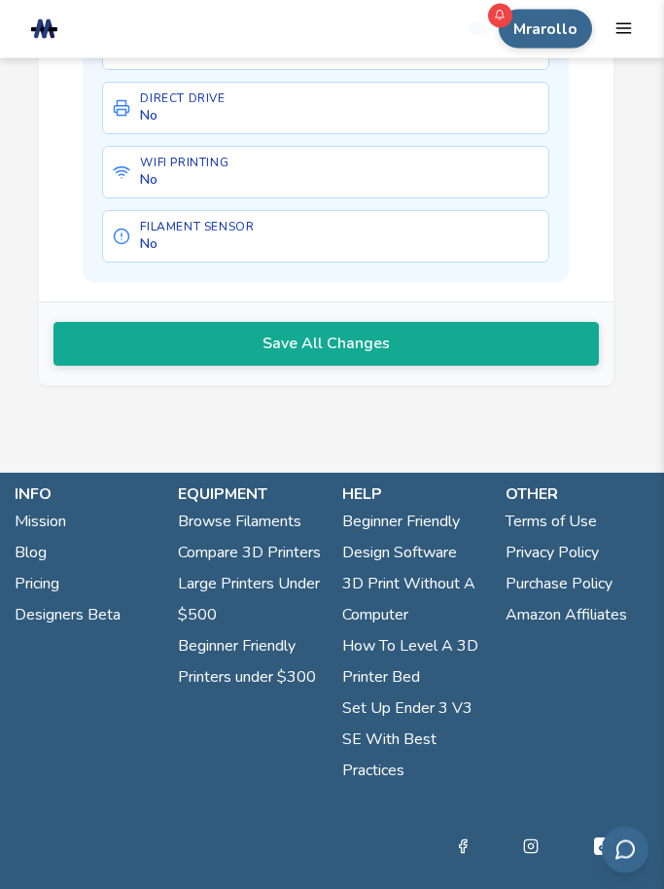
scroll to position [1853, 0]
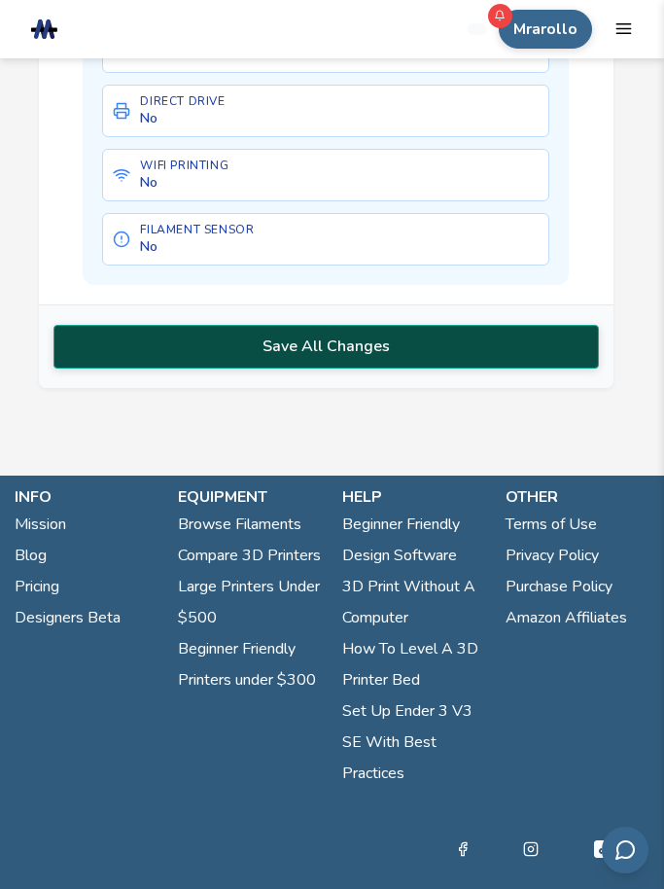
type input "**"
click at [229, 338] on button "Save All Changes" at bounding box center [326, 346] width 546 height 43
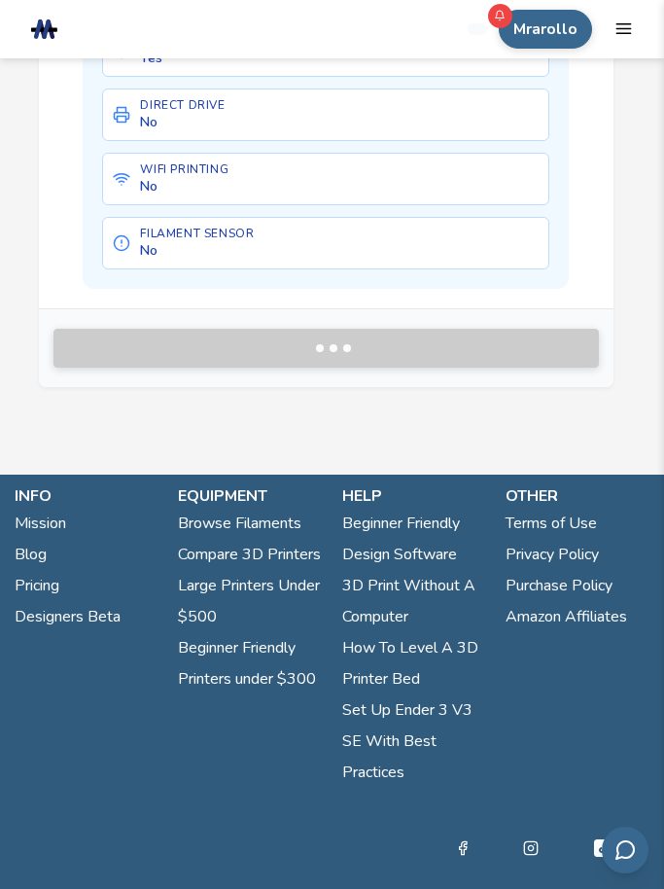
scroll to position [1788, 0]
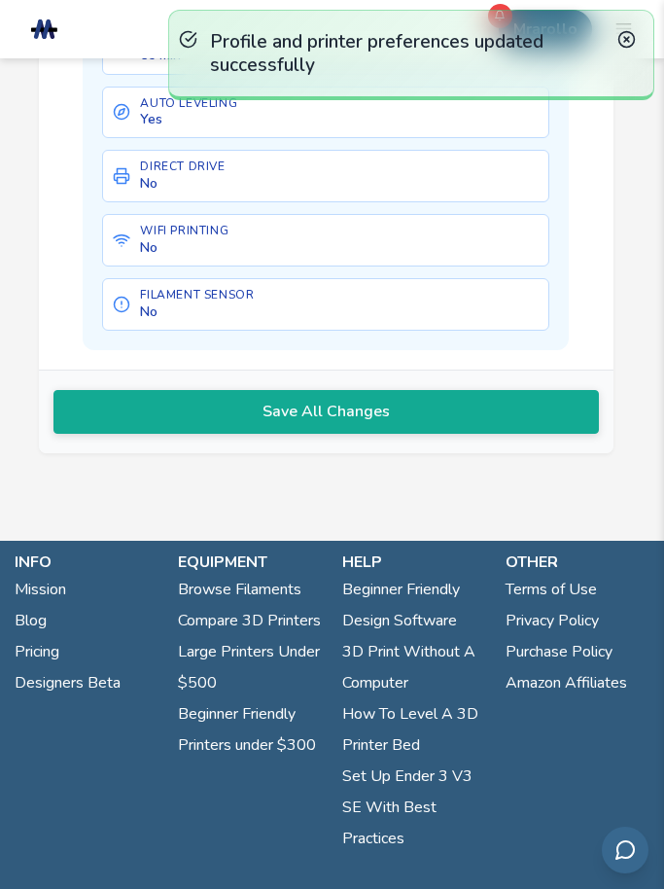
click at [611, 45] on p "Profile and printer preferences updated successfully" at bounding box center [411, 53] width 403 height 47
click at [617, 35] on icon at bounding box center [626, 39] width 18 height 18
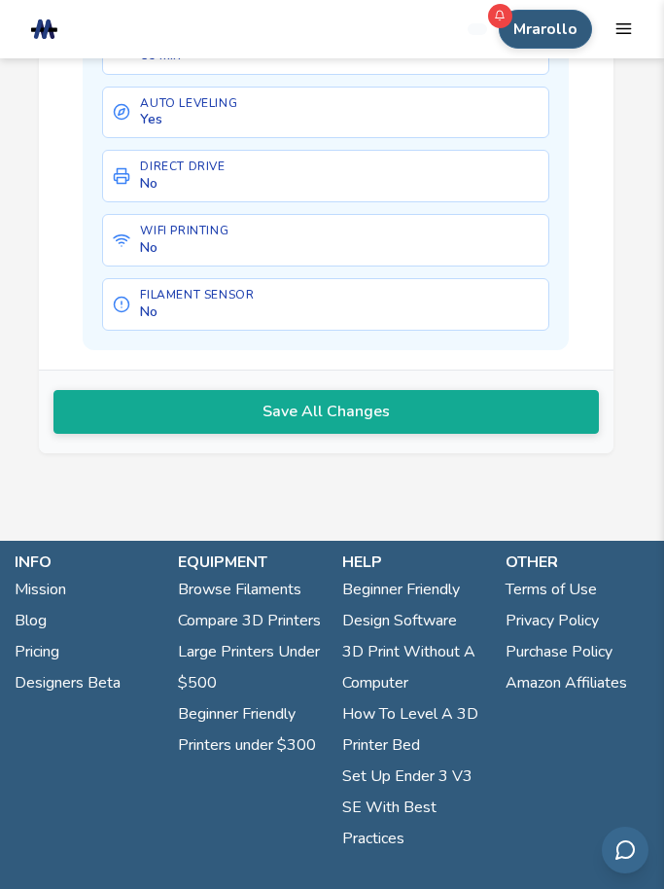
click at [543, 35] on button "Mrarollo" at bounding box center [545, 29] width 93 height 39
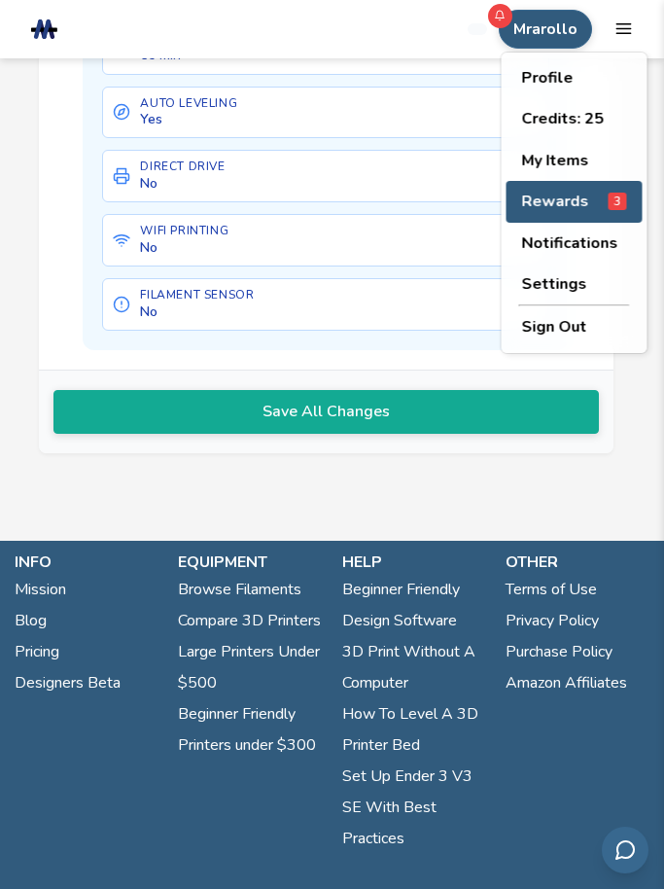
click at [547, 200] on span "Rewards" at bounding box center [555, 202] width 67 height 18
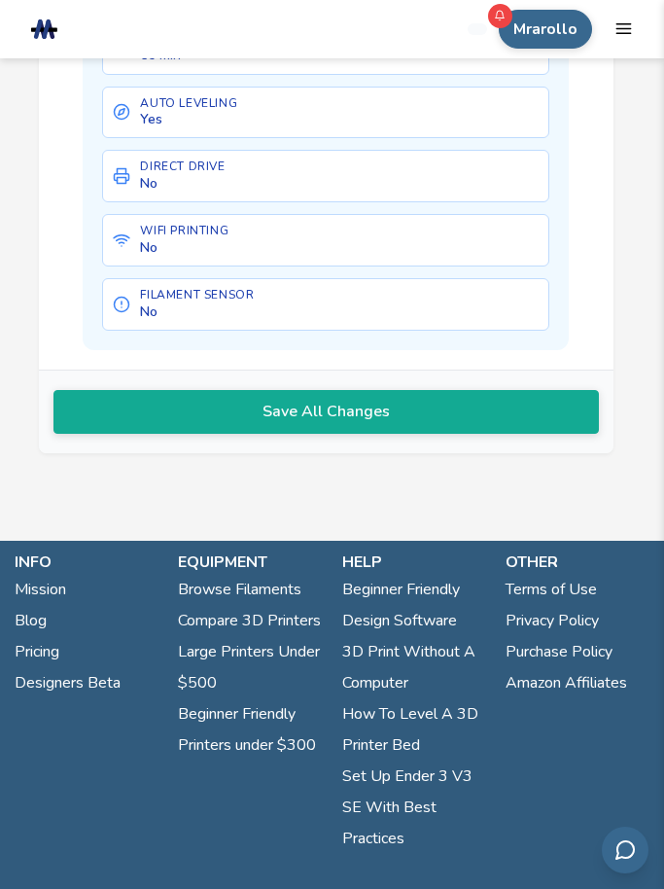
scroll to position [22, 0]
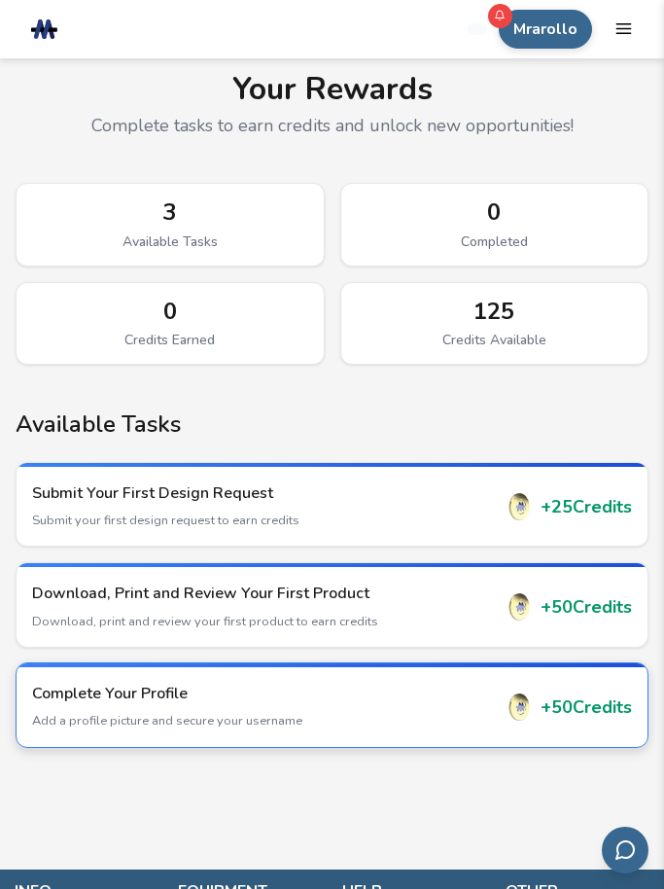
click at [71, 716] on p "Add a profile picture and secure your username" at bounding box center [263, 721] width 462 height 18
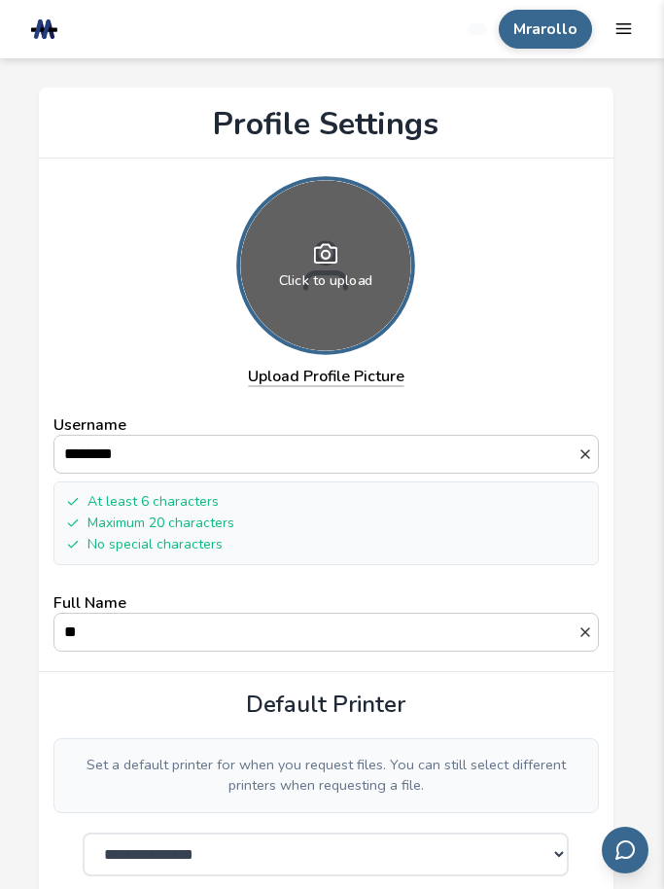
click at [299, 270] on div "Click to upload" at bounding box center [326, 265] width 170 height 170
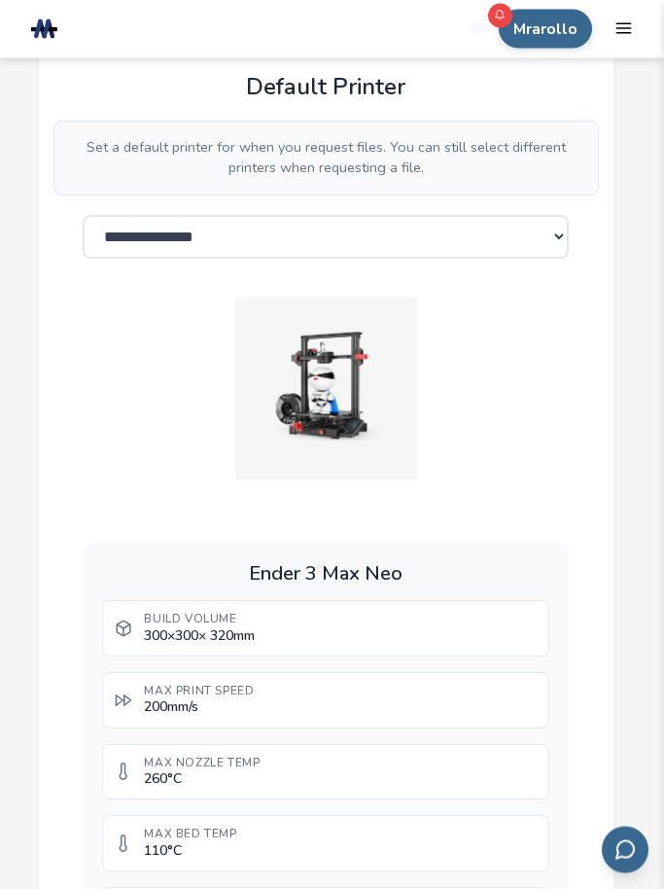
scroll to position [617, 0]
click at [155, 628] on span "300 × 300 × 320 mm" at bounding box center [199, 636] width 111 height 16
click at [204, 628] on span "300 × 300 × 320 mm" at bounding box center [199, 636] width 111 height 16
click at [227, 699] on span "200 mm/s" at bounding box center [199, 707] width 110 height 16
click at [166, 703] on span "200 mm/s" at bounding box center [199, 707] width 110 height 16
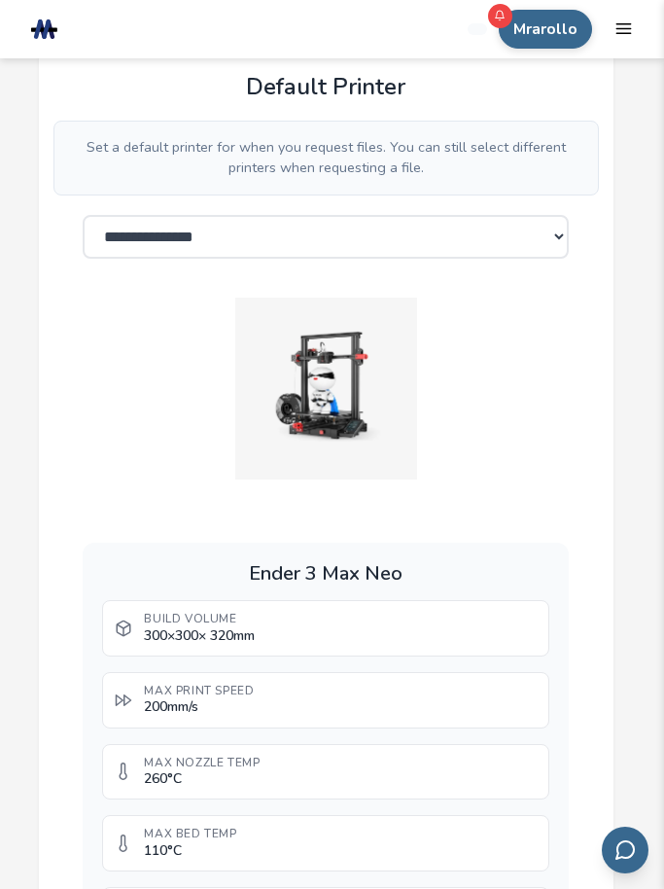
click at [156, 771] on span "260 °C" at bounding box center [202, 779] width 116 height 16
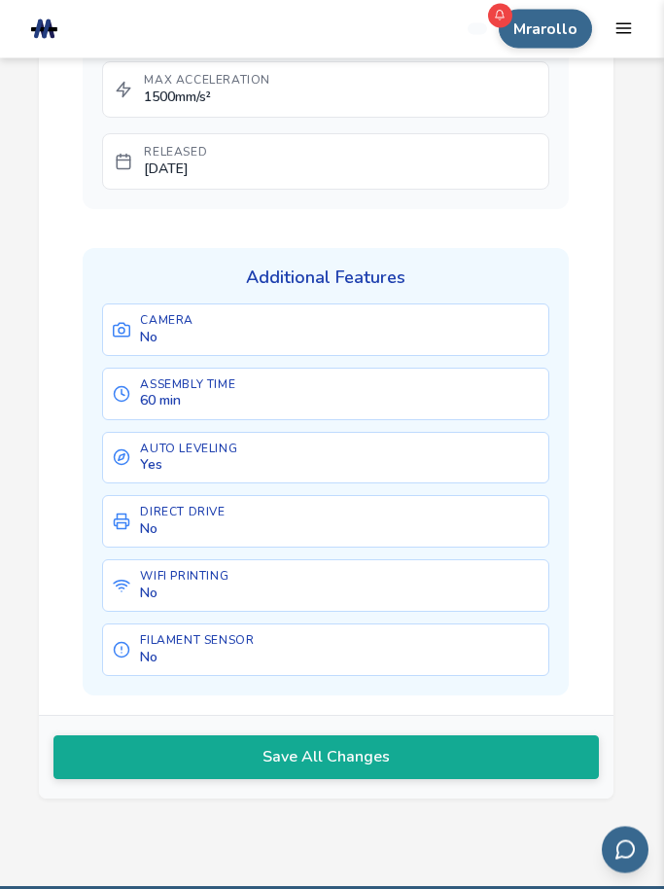
scroll to position [1443, 0]
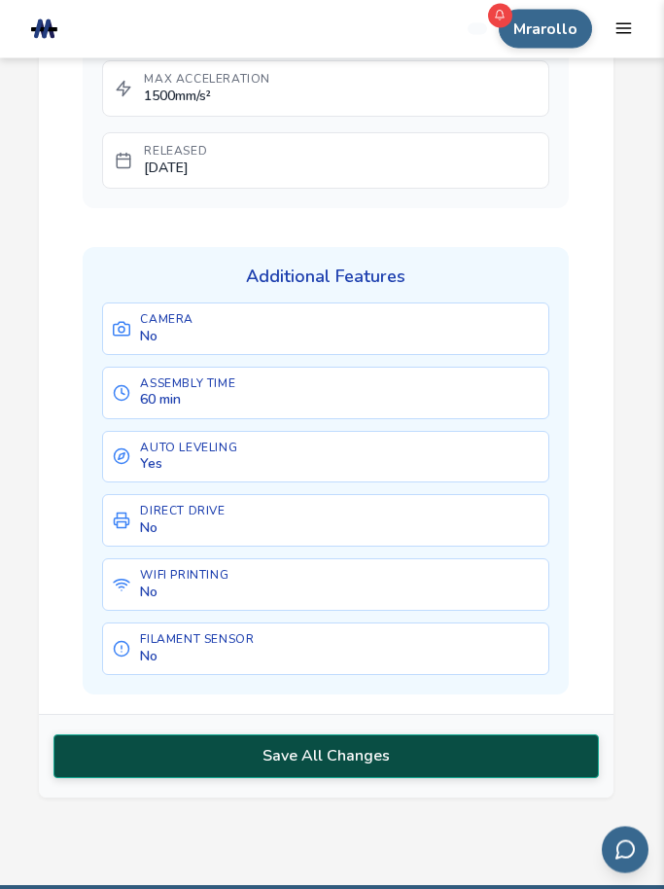
click at [162, 735] on button "Save All Changes" at bounding box center [326, 756] width 546 height 43
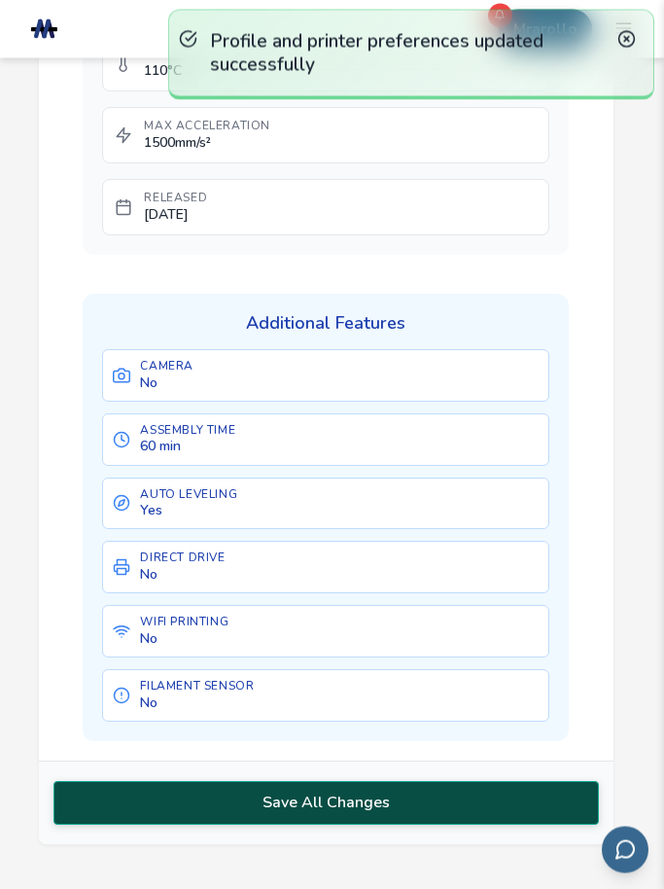
click at [622, 45] on circle at bounding box center [626, 40] width 16 height 16
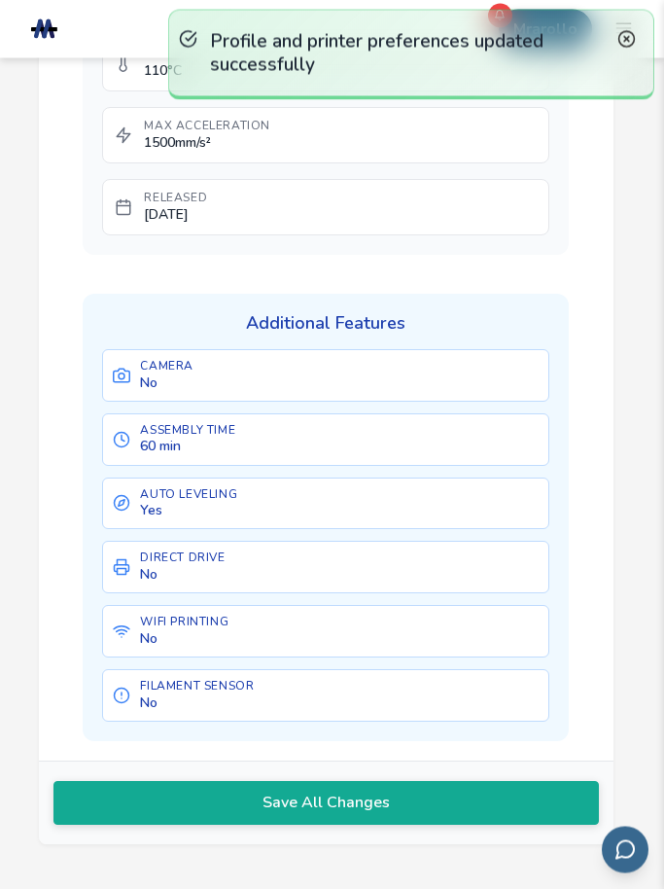
scroll to position [1397, 0]
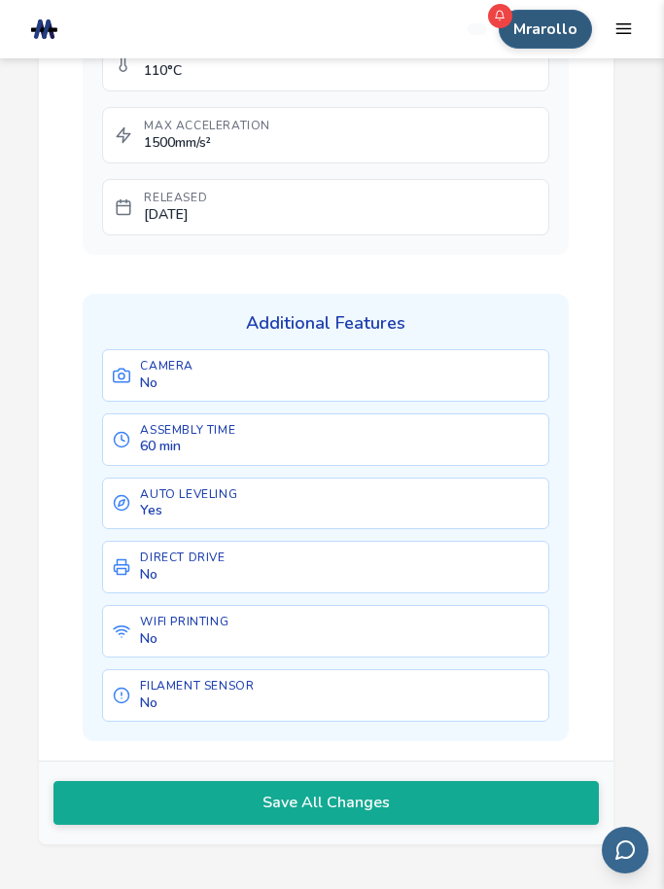
click at [556, 42] on button "Mrarollo" at bounding box center [545, 29] width 93 height 39
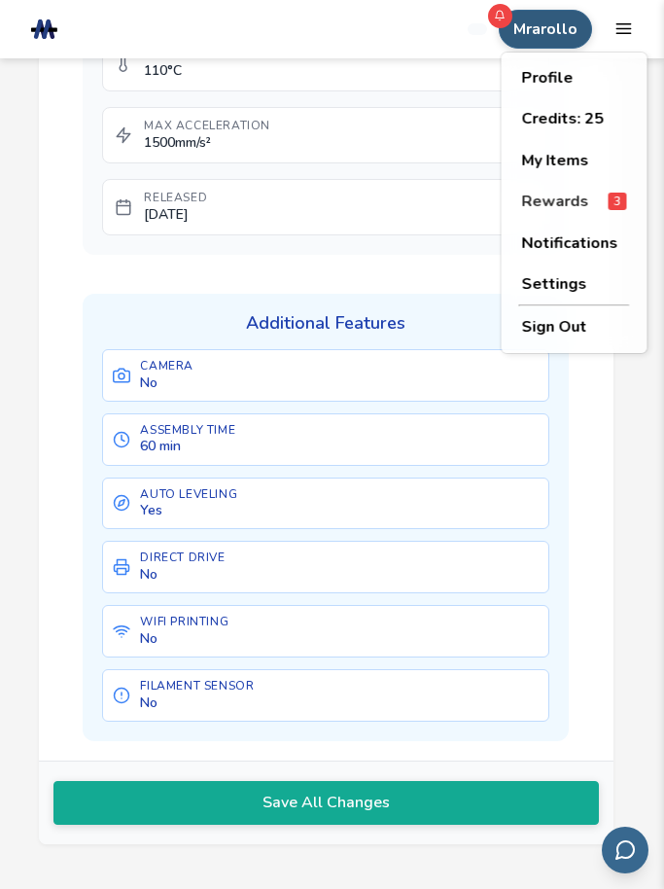
click at [532, 200] on span "Rewards" at bounding box center [555, 202] width 67 height 18
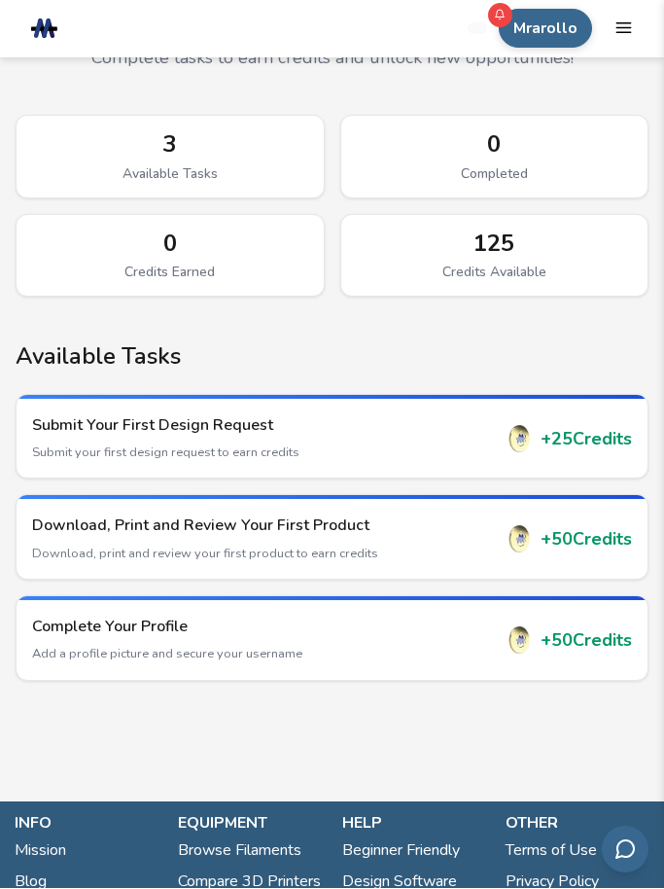
scroll to position [90, 0]
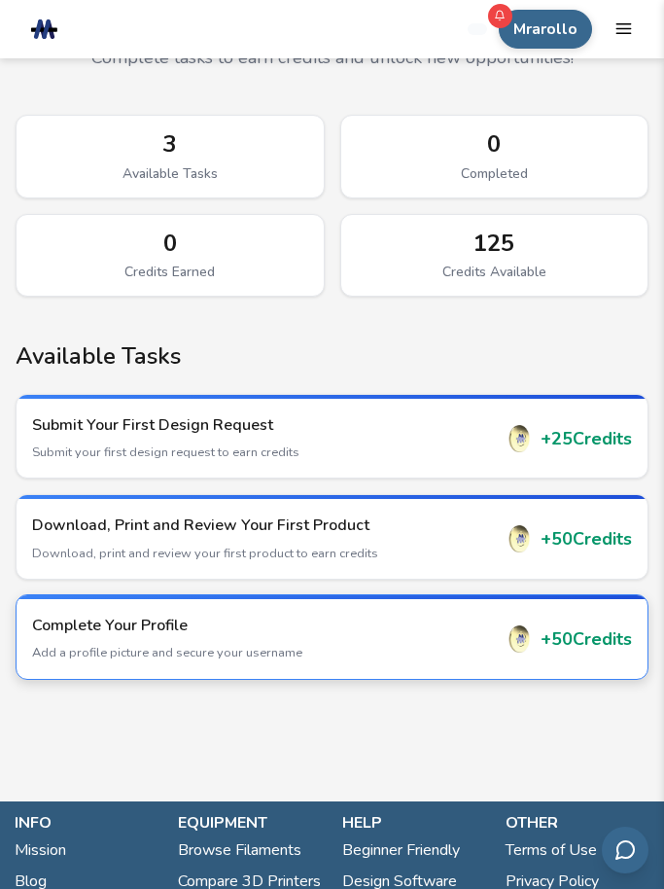
click at [66, 645] on p "Add a profile picture and secure your username" at bounding box center [263, 653] width 462 height 18
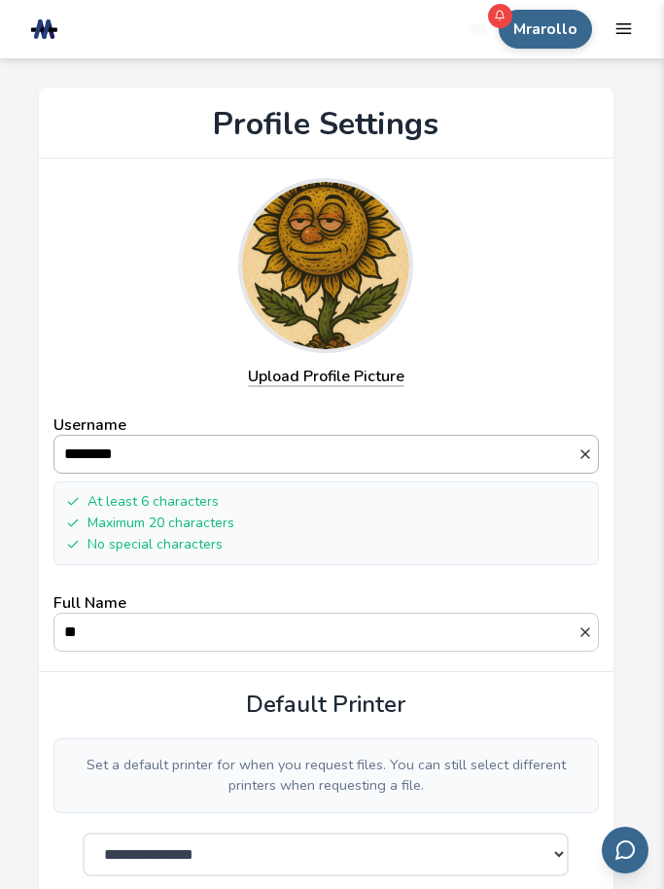
click at [156, 456] on input "********" at bounding box center [315, 454] width 523 height 37
click at [115, 344] on div "Click to upload Upload Profile Picture Username ******** At least 6 characters …" at bounding box center [326, 415] width 546 height 474
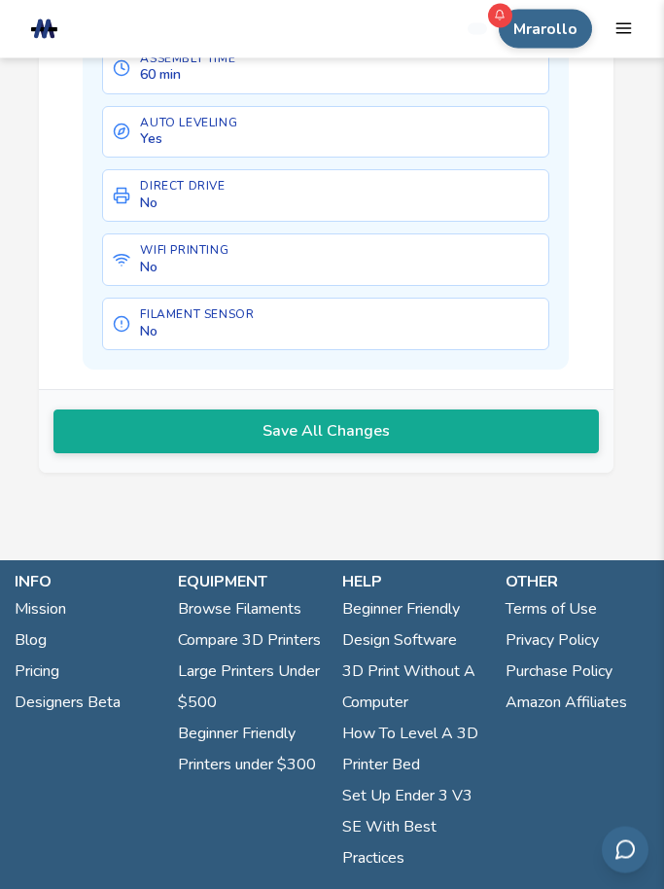
scroll to position [1792, 0]
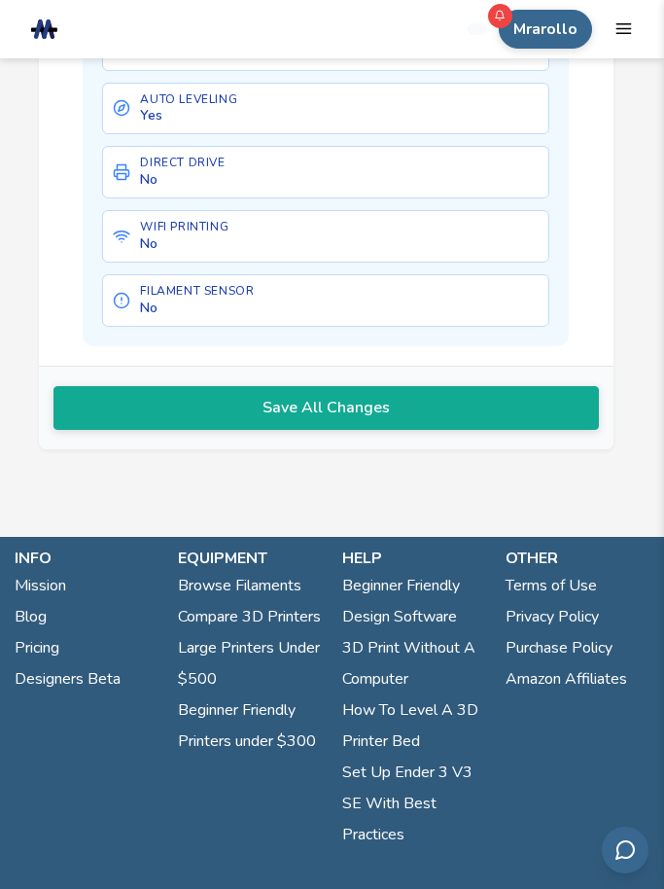
click at [608, 35] on div "Mrarollo Catalog AutoSlicer Requests Search Tools Info Catalog AutoSlicer Reque…" at bounding box center [550, 29] width 165 height 39
click at [624, 36] on icon "mobile navigation menu" at bounding box center [624, 28] width 18 height 18
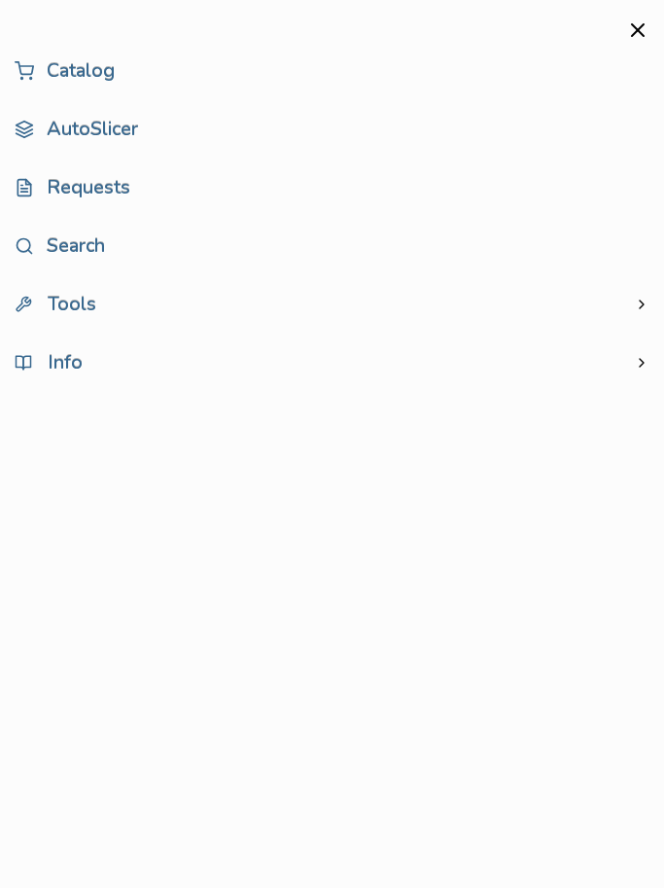
scroll to position [1859, 0]
click at [342, 412] on aside "Catalog AutoSlicer Requests Search Tools Info" at bounding box center [332, 444] width 664 height 889
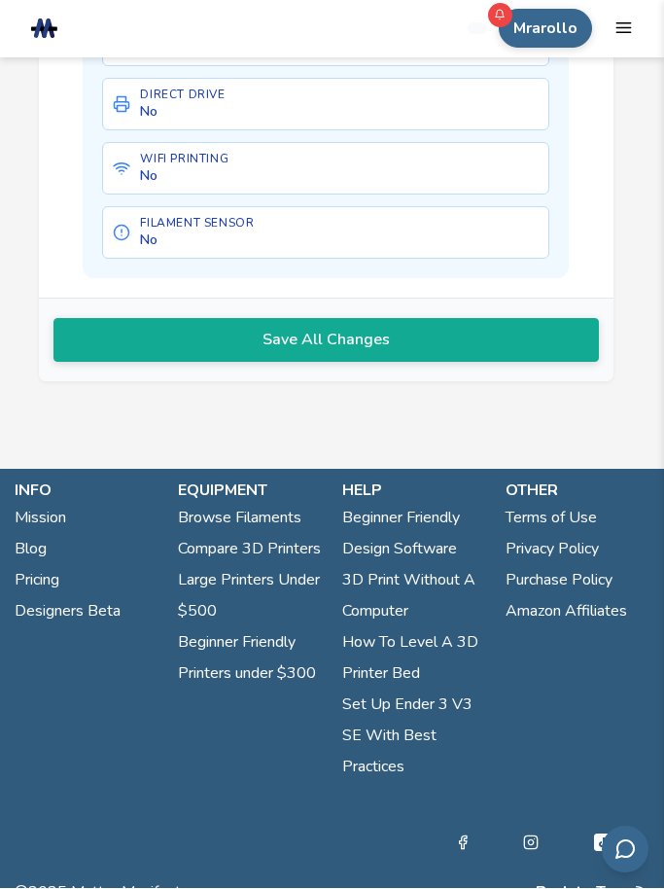
click at [219, 116] on div "Camera No Assembly Time 60 min Auto Leveling Yes Direct Drive No WiFi Printing …" at bounding box center [325, 73] width 447 height 372
click at [96, 184] on div "Additional Features Camera No Assembly Time 60 min Auto Leveling Yes Direct Dri…" at bounding box center [326, 55] width 486 height 447
click at [115, 352] on div "Save All Changes" at bounding box center [326, 340] width 575 height 82
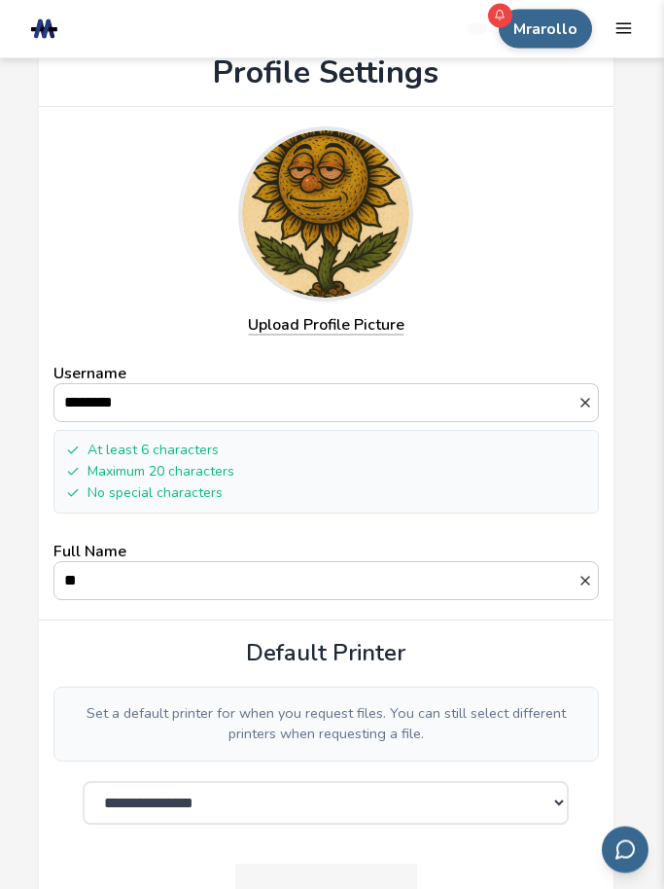
scroll to position [0, 0]
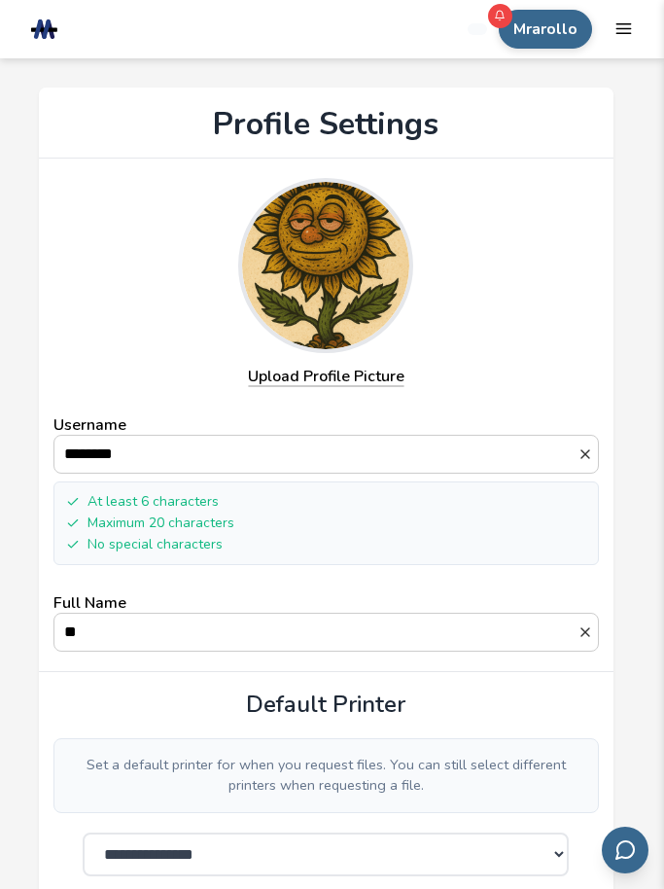
click at [45, 30] on rect at bounding box center [47, 28] width 10 height 21
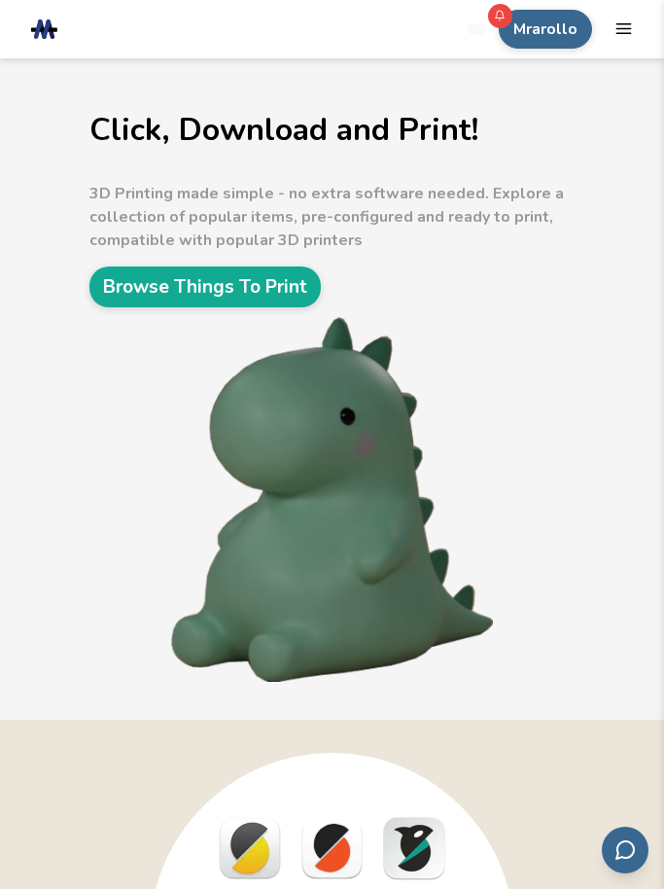
click at [567, 66] on div "Click, Download and Print! 3D Printing made simple - no extra software needed. …" at bounding box center [332, 388] width 664 height 661
click at [618, 37] on icon "mobile navigation menu" at bounding box center [624, 28] width 18 height 18
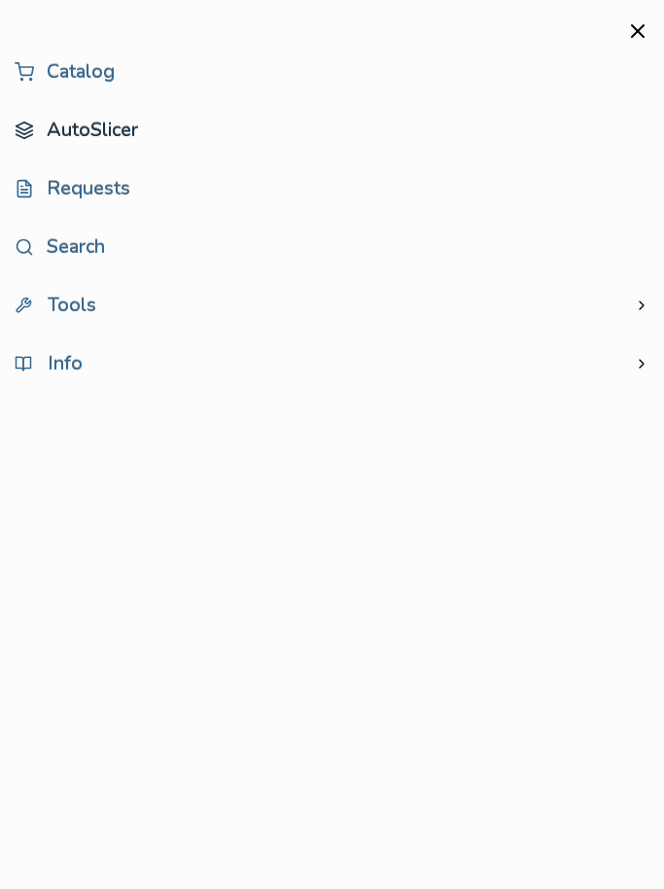
click at [114, 123] on link "AutoSlicer" at bounding box center [332, 130] width 635 height 39
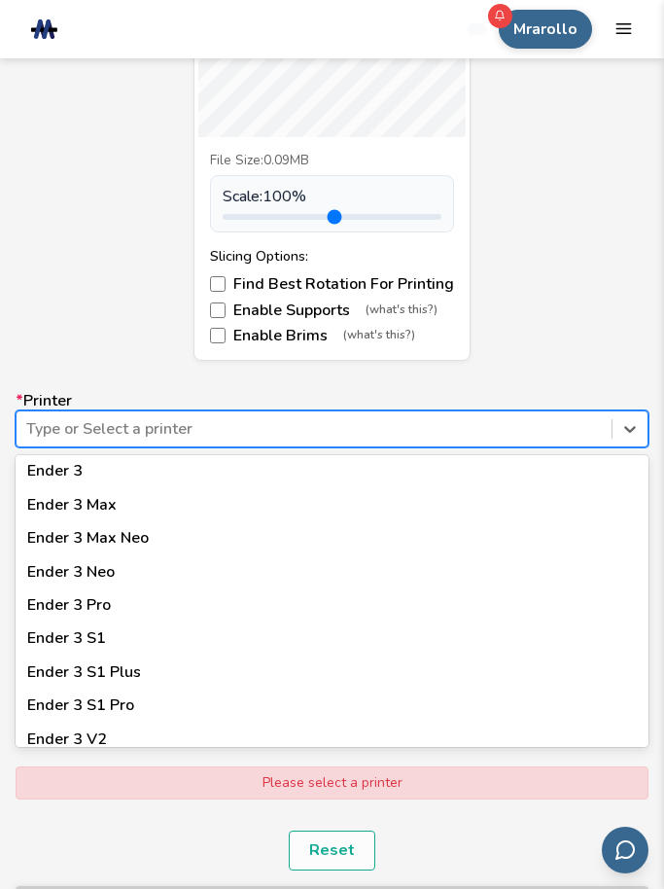
scroll to position [1169, 0]
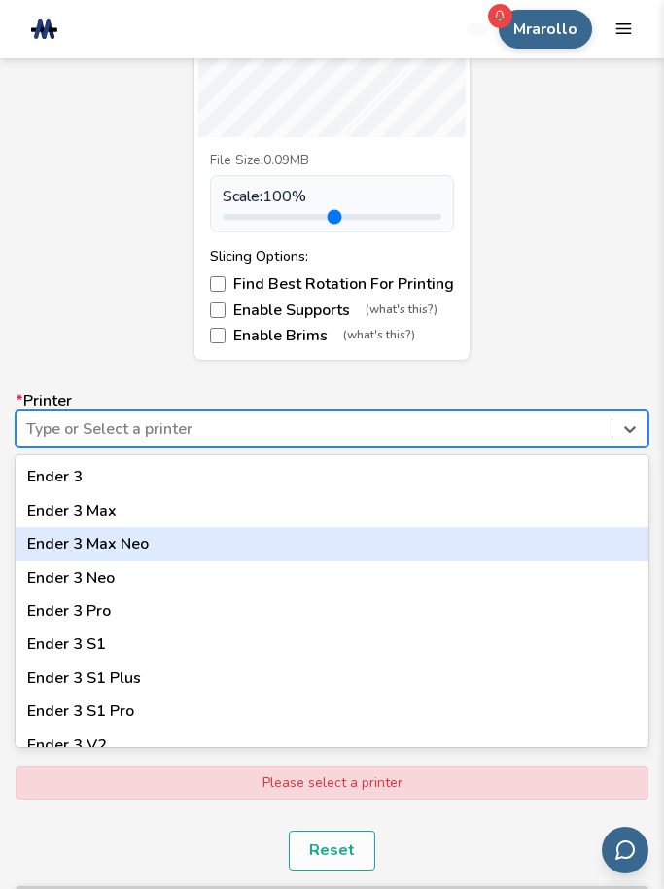
click at [44, 530] on div "Ender 3 Max Neo" at bounding box center [332, 543] width 633 height 33
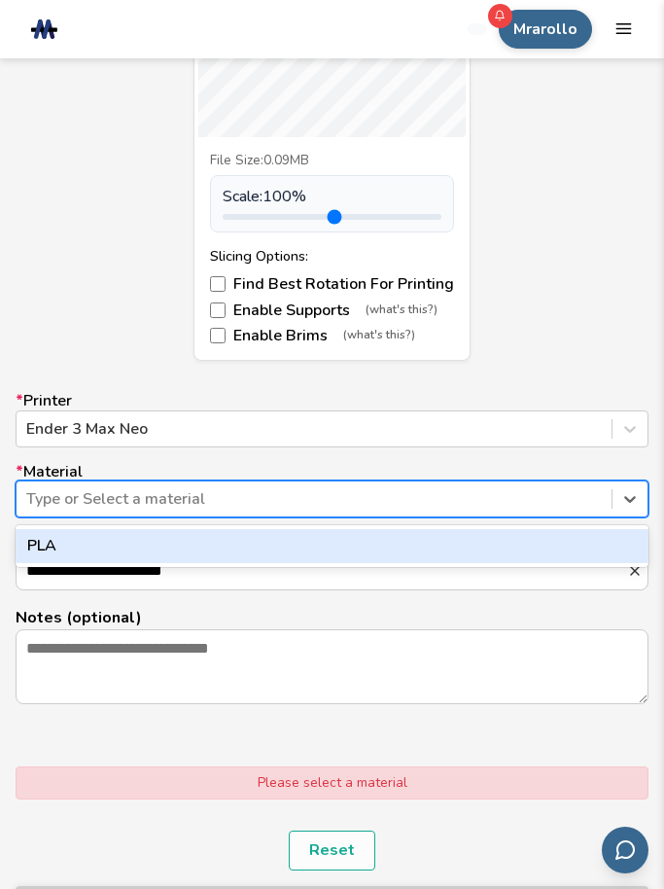
click at [38, 542] on div "PLA" at bounding box center [332, 545] width 633 height 33
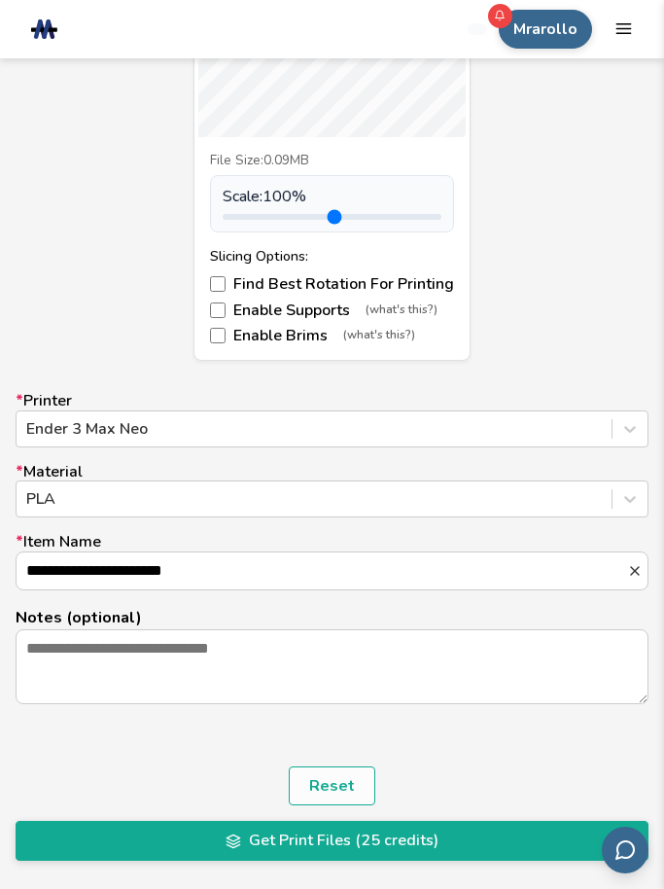
click at [82, 838] on button "Get Print Files (25 credits)" at bounding box center [332, 840] width 633 height 39
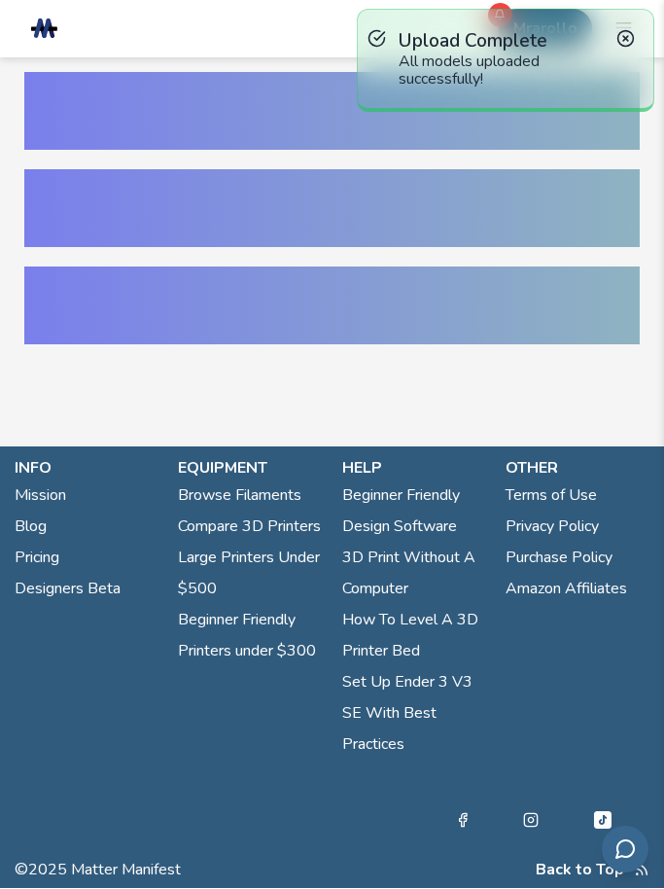
scroll to position [1, 0]
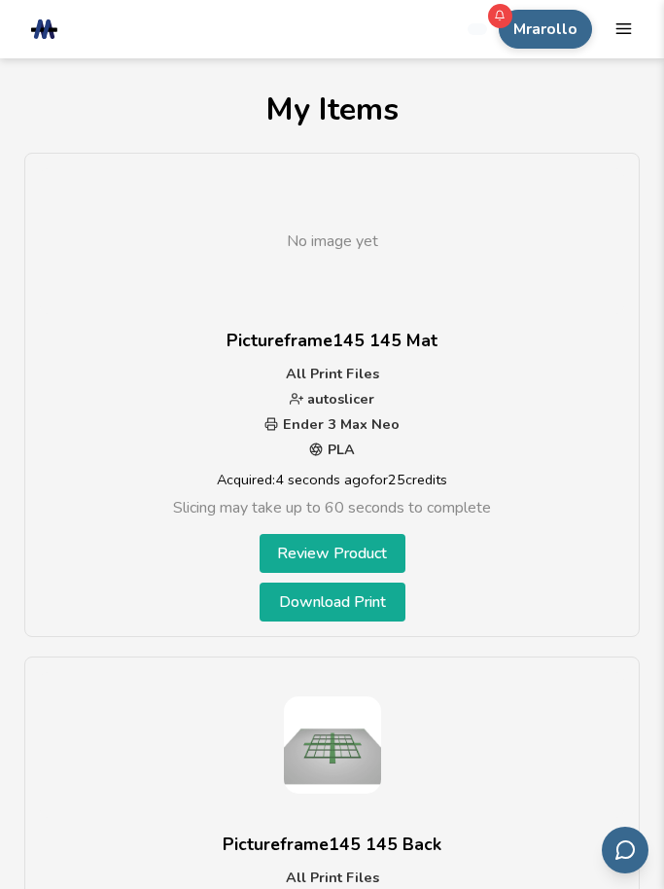
click at [385, 608] on link "Download Print" at bounding box center [333, 601] width 146 height 39
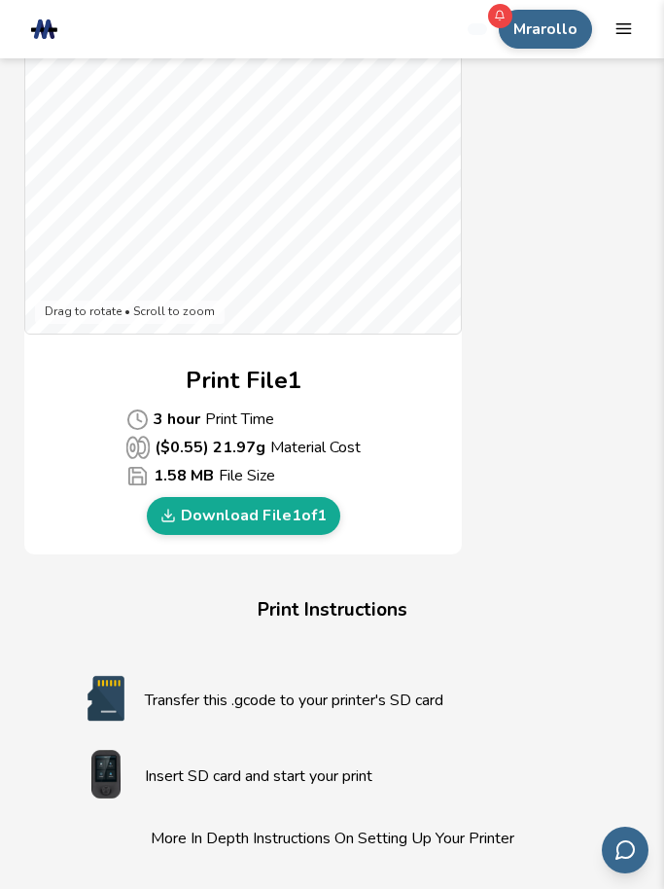
scroll to position [1131, 0]
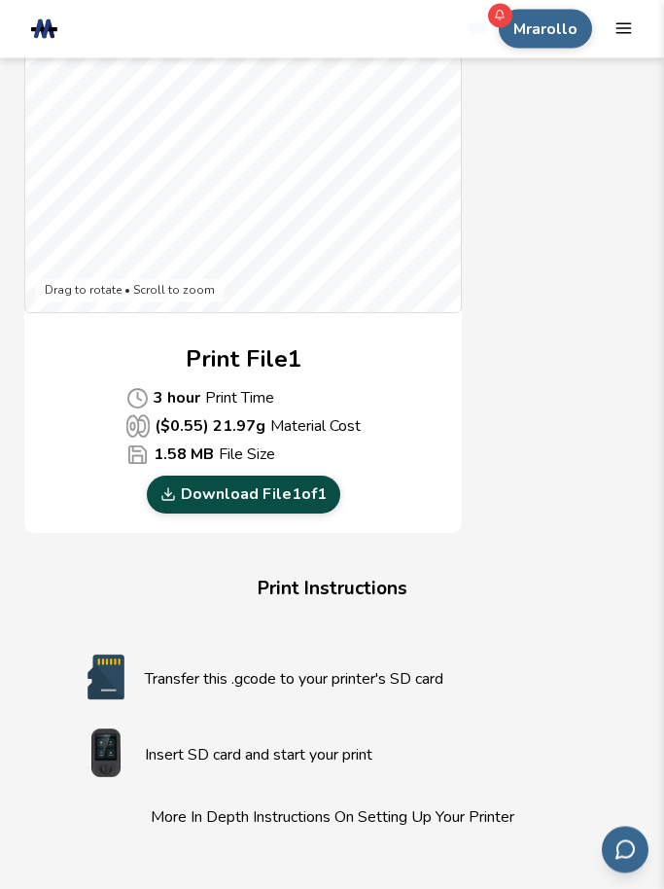
click at [306, 496] on link "Download File 1 of 1" at bounding box center [244, 494] width 194 height 37
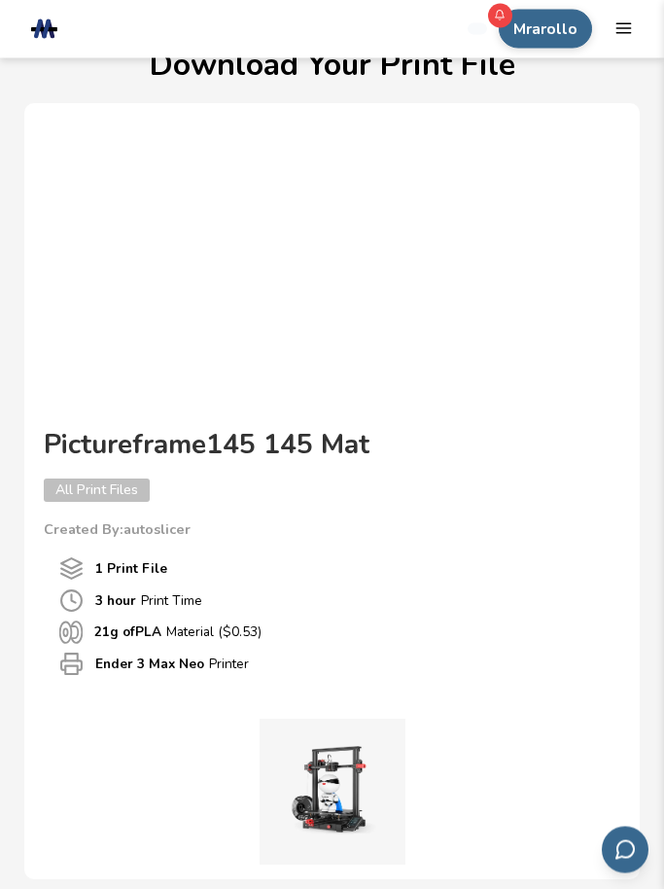
scroll to position [0, 0]
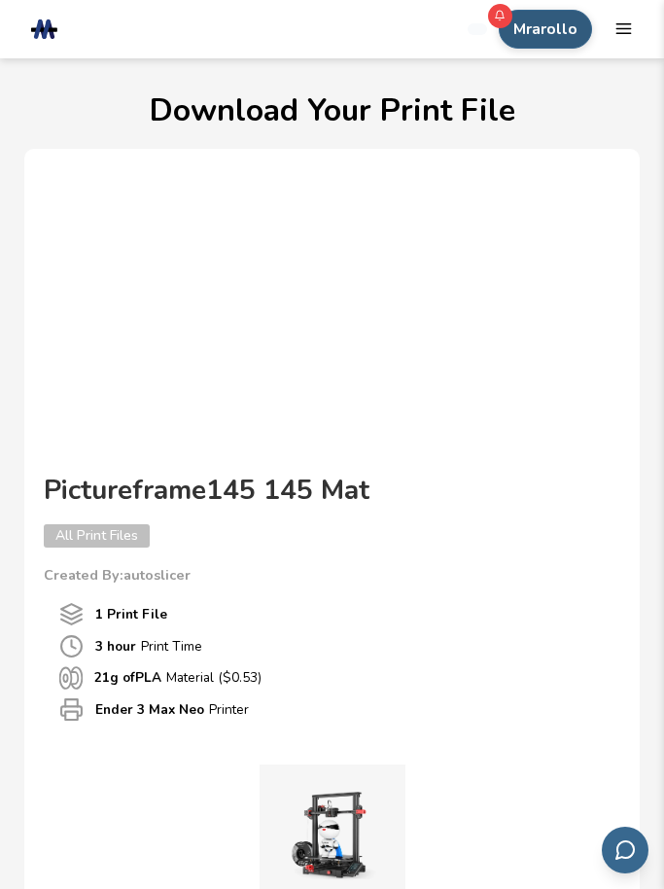
click at [534, 27] on button "Mrarollo" at bounding box center [545, 29] width 93 height 39
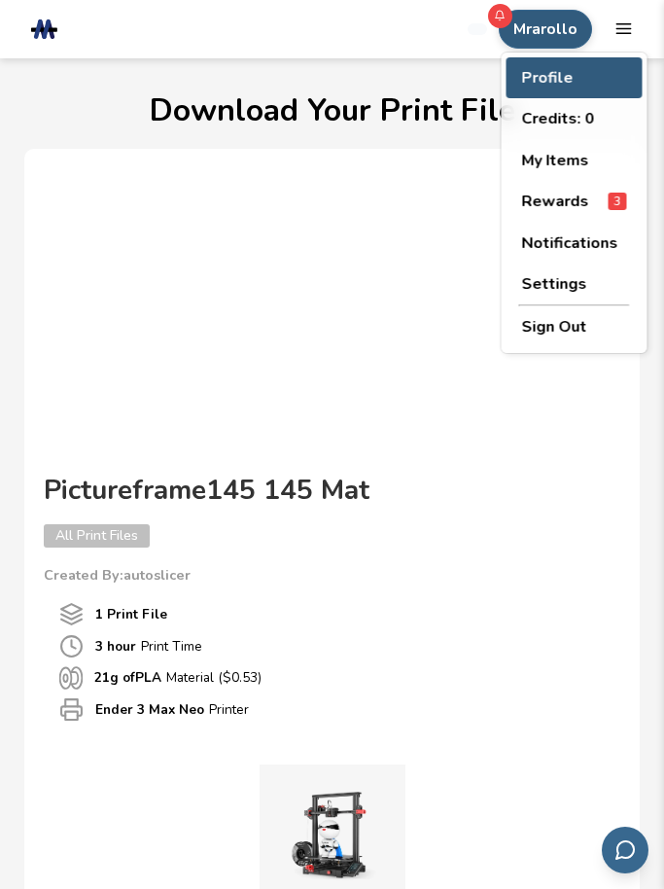
click at [529, 75] on button "Profile" at bounding box center [575, 77] width 136 height 41
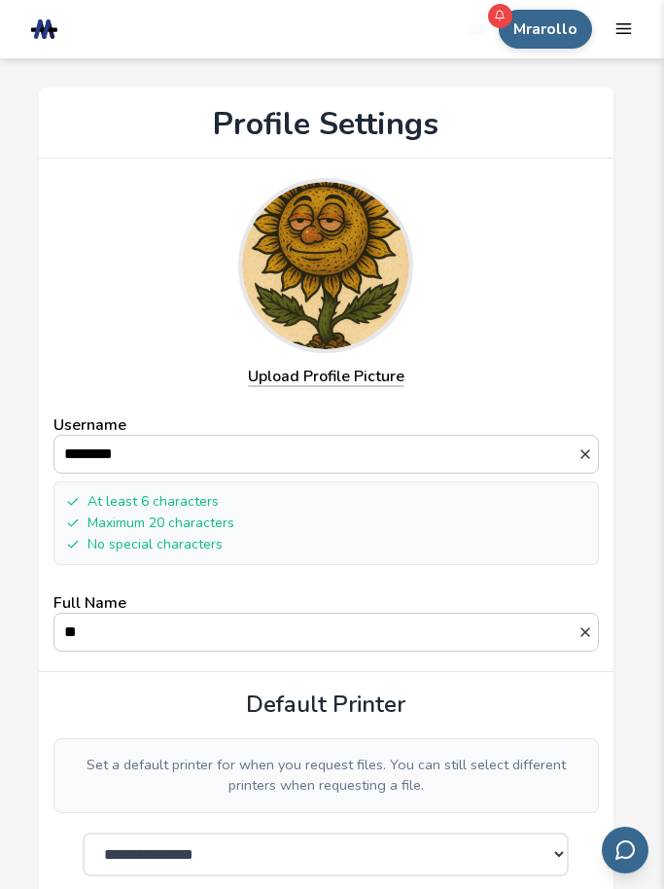
click at [629, 26] on icon "mobile navigation menu" at bounding box center [624, 28] width 18 height 18
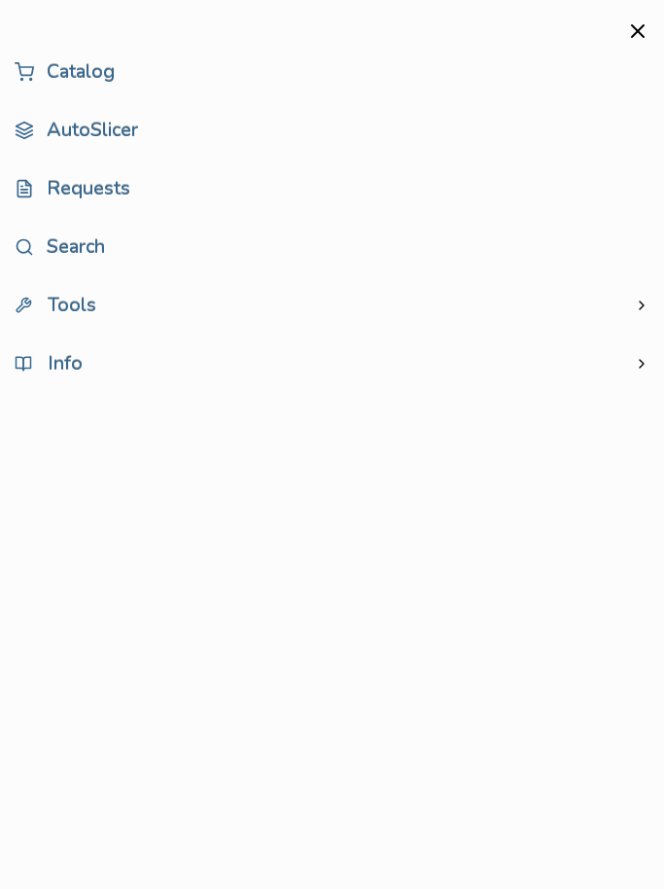
click at [59, 323] on div "Tools" at bounding box center [332, 305] width 635 height 39
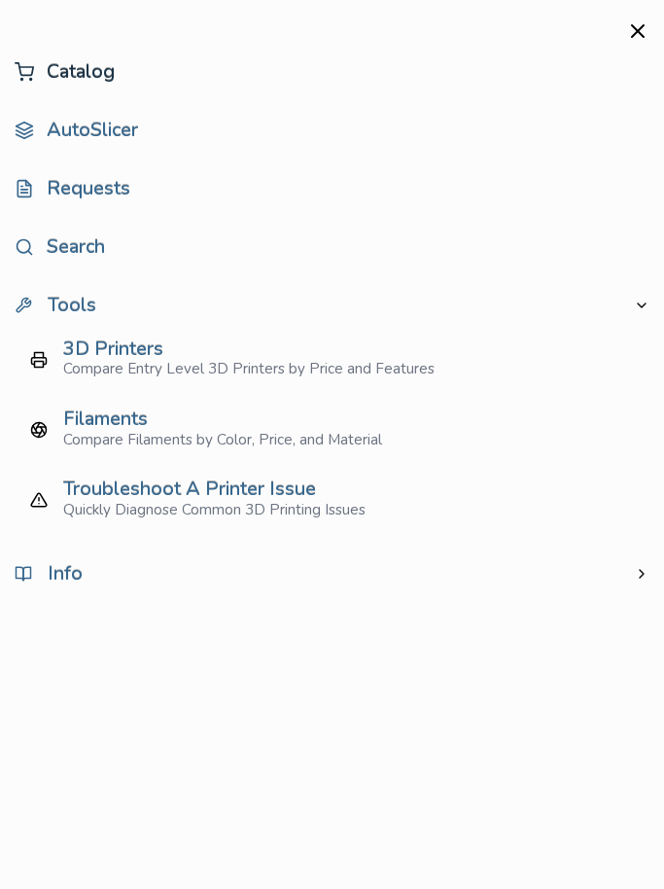
click at [108, 60] on link "Catalog" at bounding box center [332, 72] width 635 height 39
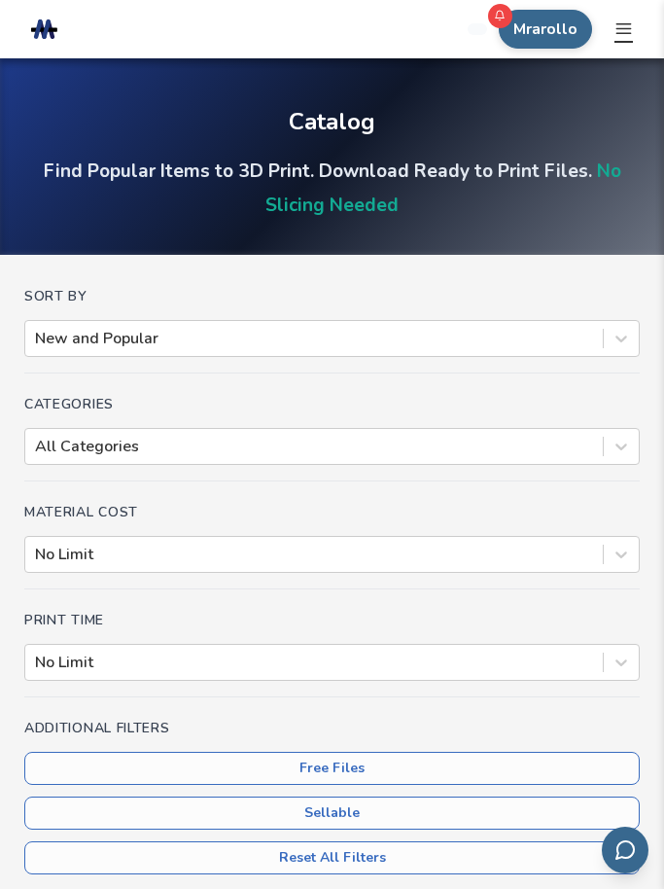
click at [624, 31] on icon "mobile navigation menu" at bounding box center [624, 28] width 18 height 18
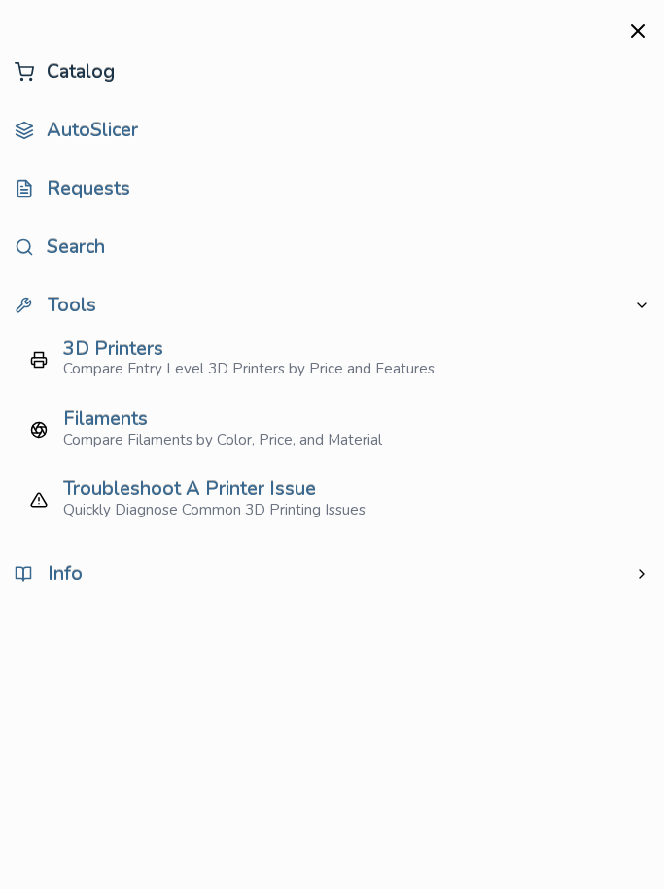
click at [129, 82] on link "Catalog" at bounding box center [332, 72] width 635 height 39
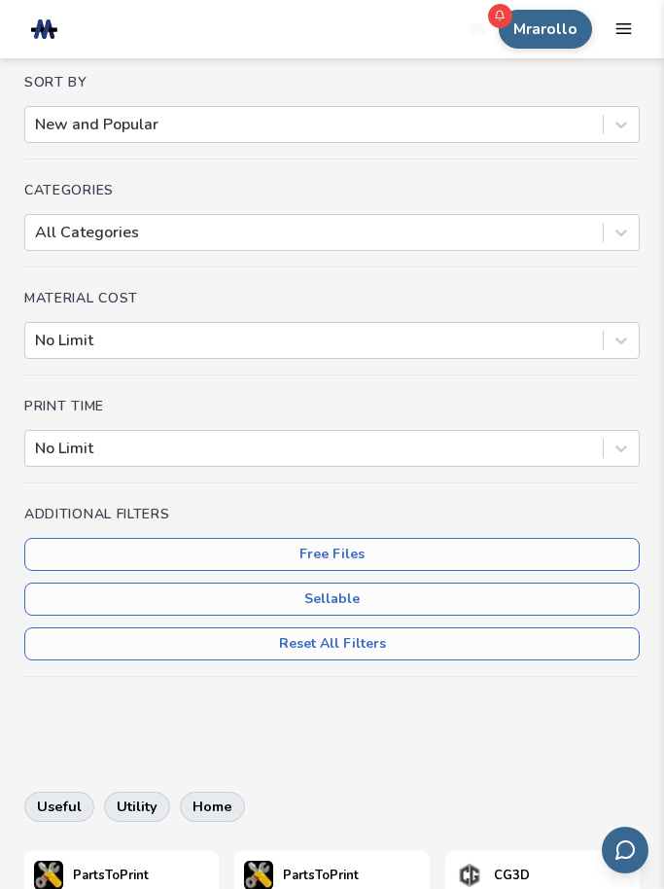
scroll to position [216, 0]
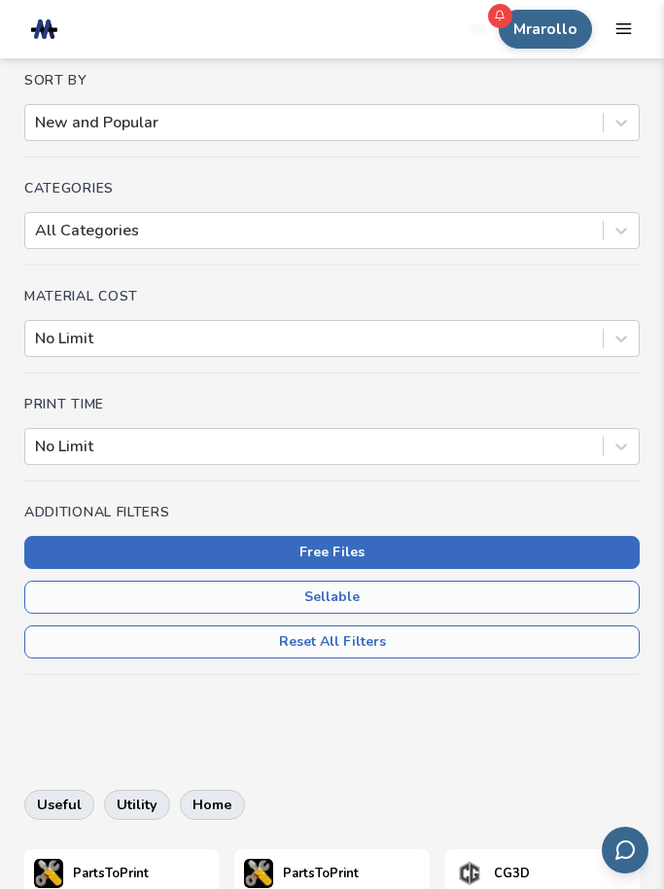
click at [57, 537] on button "Free Files" at bounding box center [332, 552] width 616 height 33
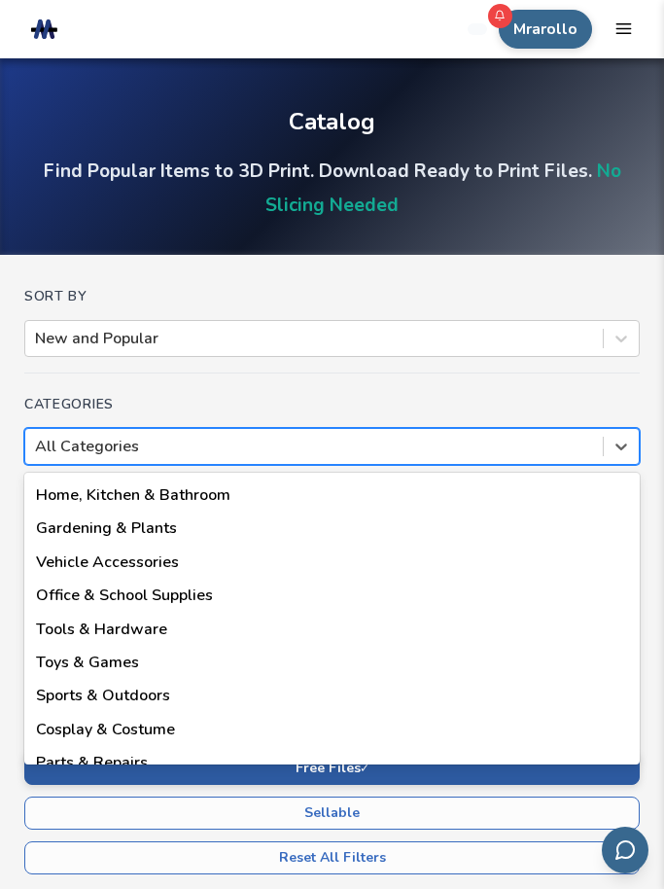
scroll to position [97, 0]
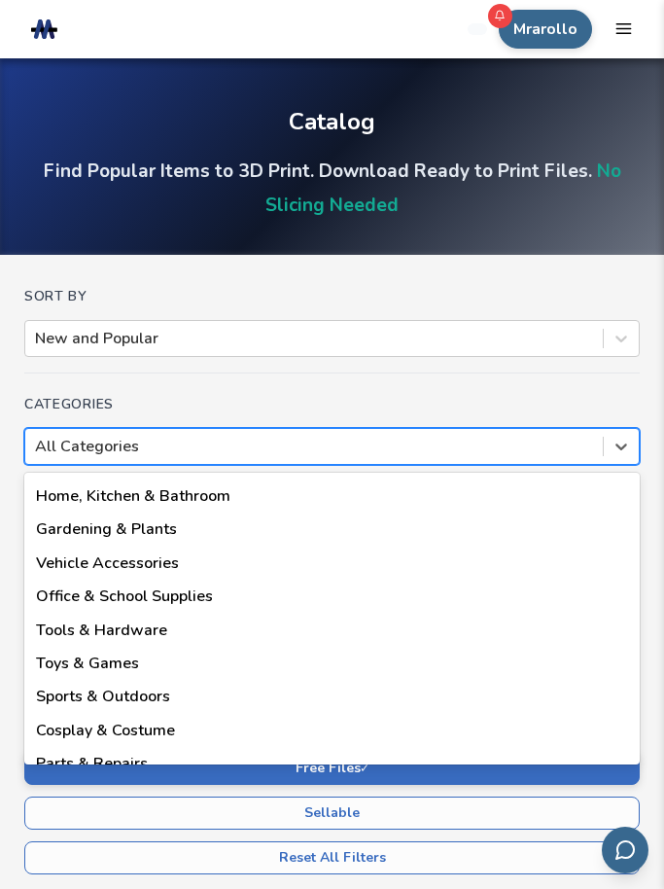
click at [194, 507] on div "Home, Kitchen & Bathroom" at bounding box center [332, 495] width 616 height 33
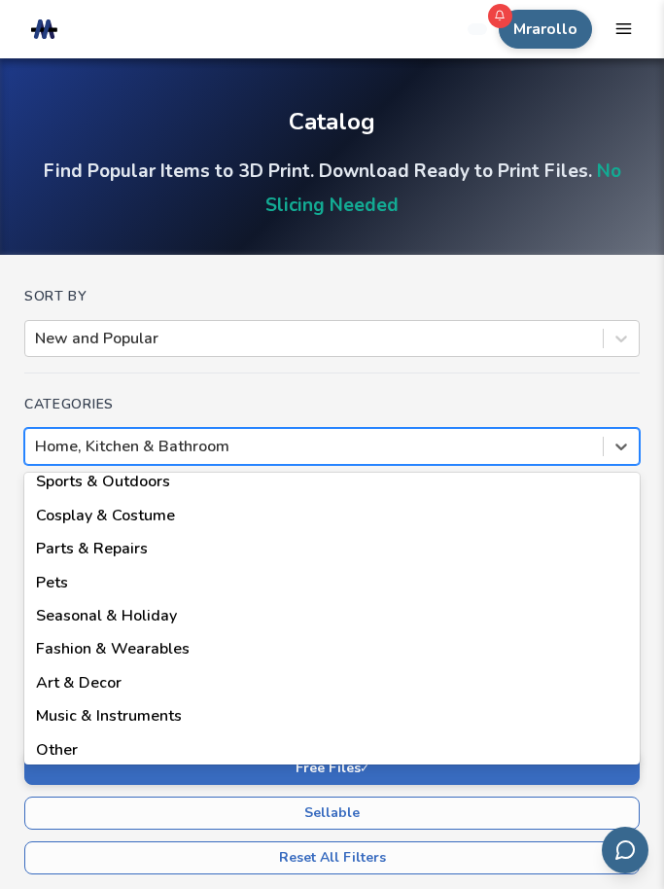
scroll to position [311, 0]
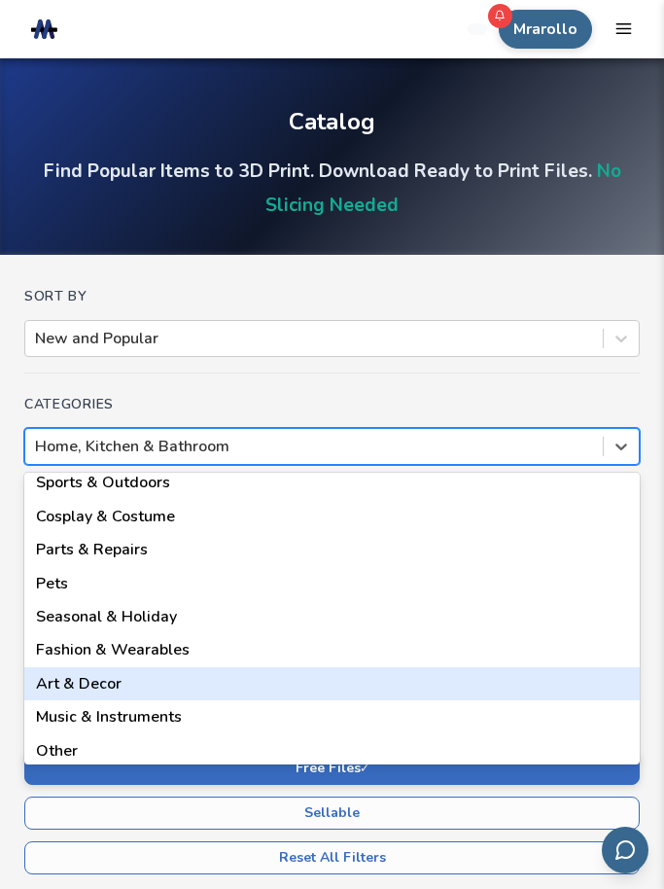
click at [56, 682] on div "Art & Decor" at bounding box center [332, 683] width 616 height 33
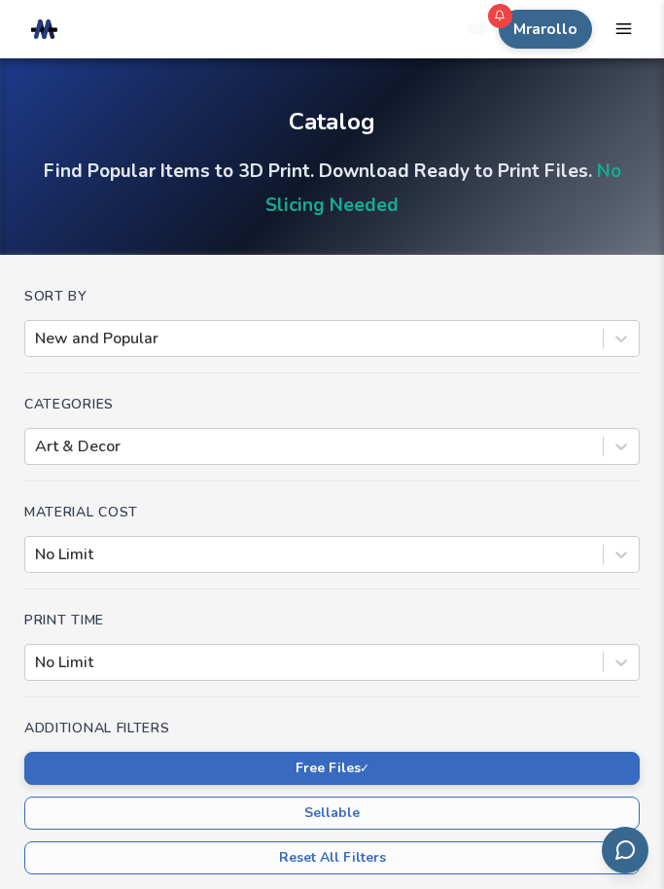
click at [58, 760] on button "Free Files ✓" at bounding box center [332, 768] width 616 height 33
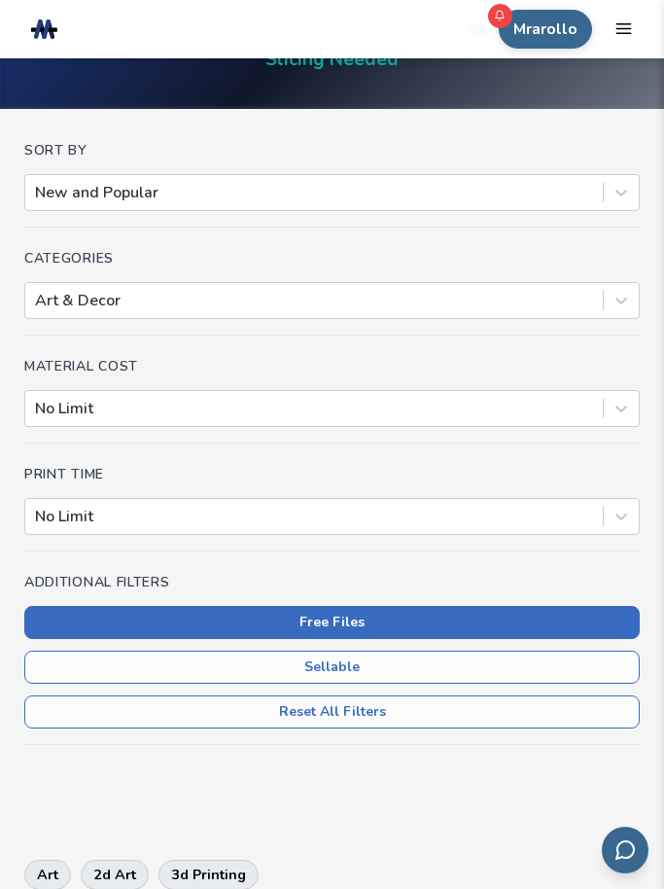
scroll to position [152, 0]
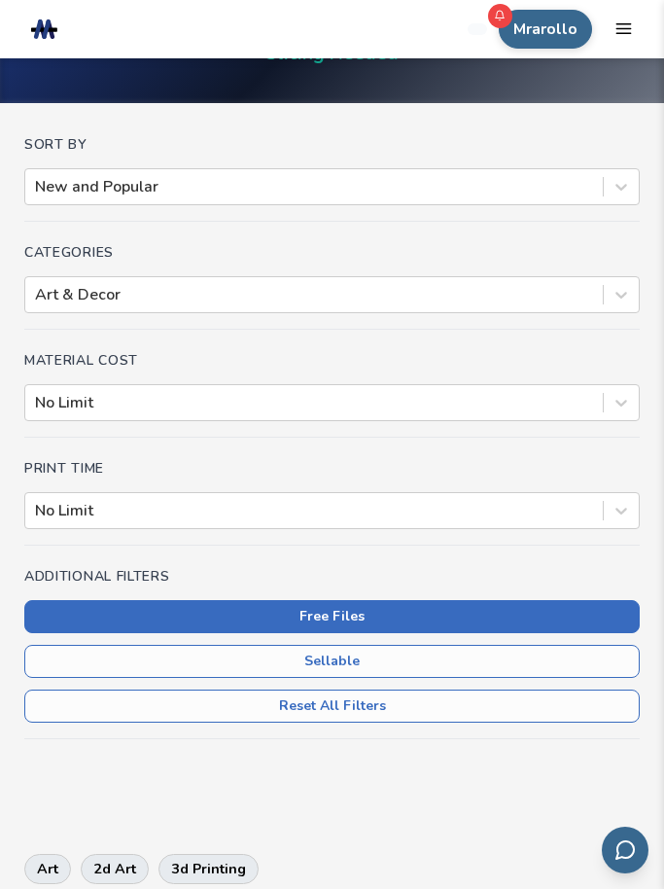
click at [179, 609] on button "Free Files" at bounding box center [332, 616] width 616 height 33
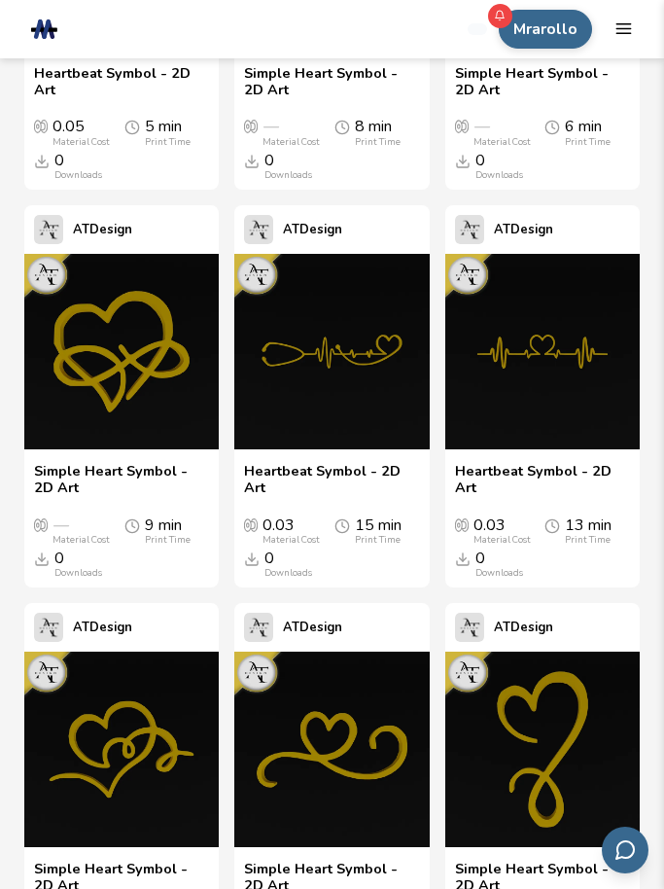
scroll to position [5631, 0]
